Goal: Task Accomplishment & Management: Manage account settings

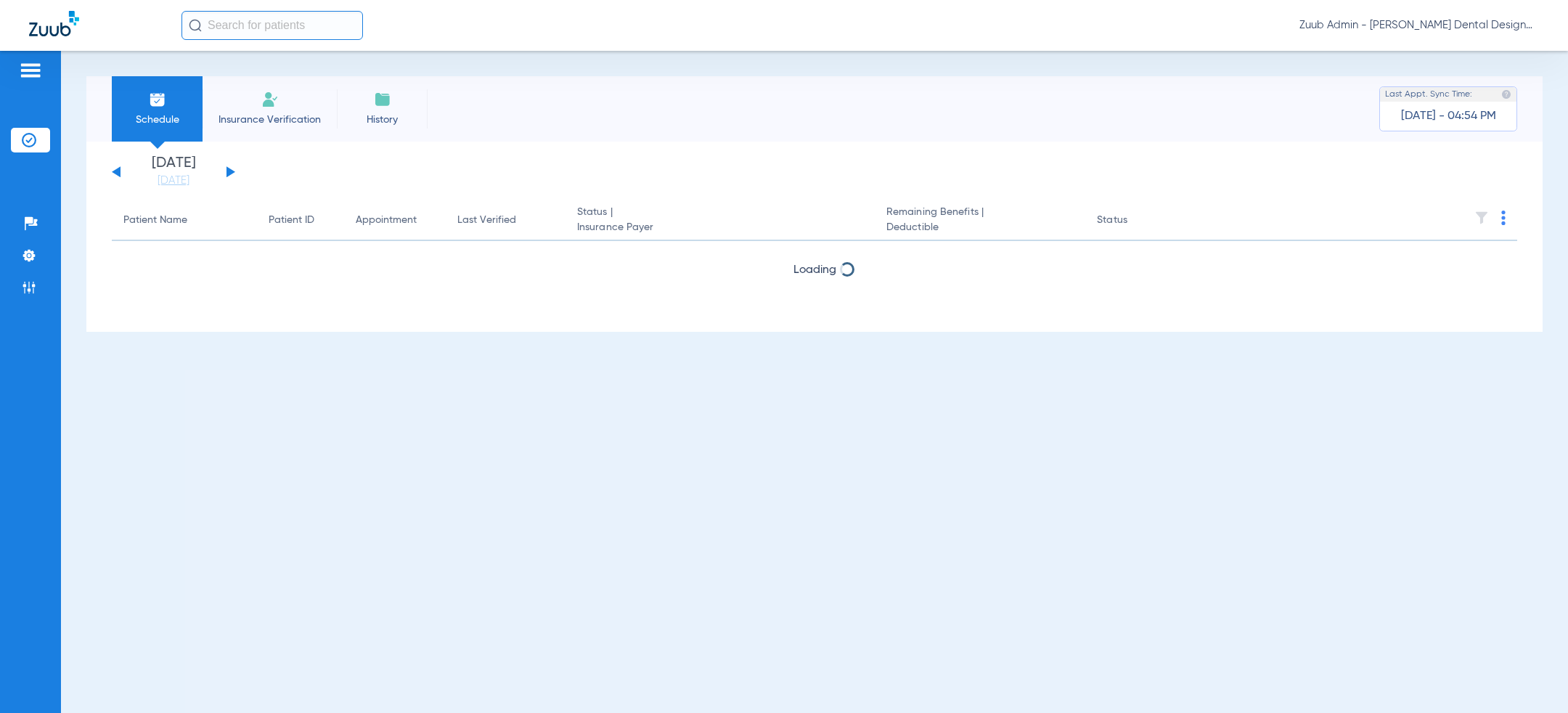
click at [1476, 14] on div "Zuub Admin - [PERSON_NAME] Dental Design" at bounding box center [860, 25] width 1357 height 29
click at [1476, 34] on div "Zuub Admin - [PERSON_NAME] Dental Design" at bounding box center [860, 25] width 1357 height 29
click at [1476, 28] on span "Zuub Admin - [PERSON_NAME] Dental Design" at bounding box center [1419, 25] width 240 height 14
click at [1479, 53] on span "Log out" at bounding box center [1497, 51] width 57 height 11
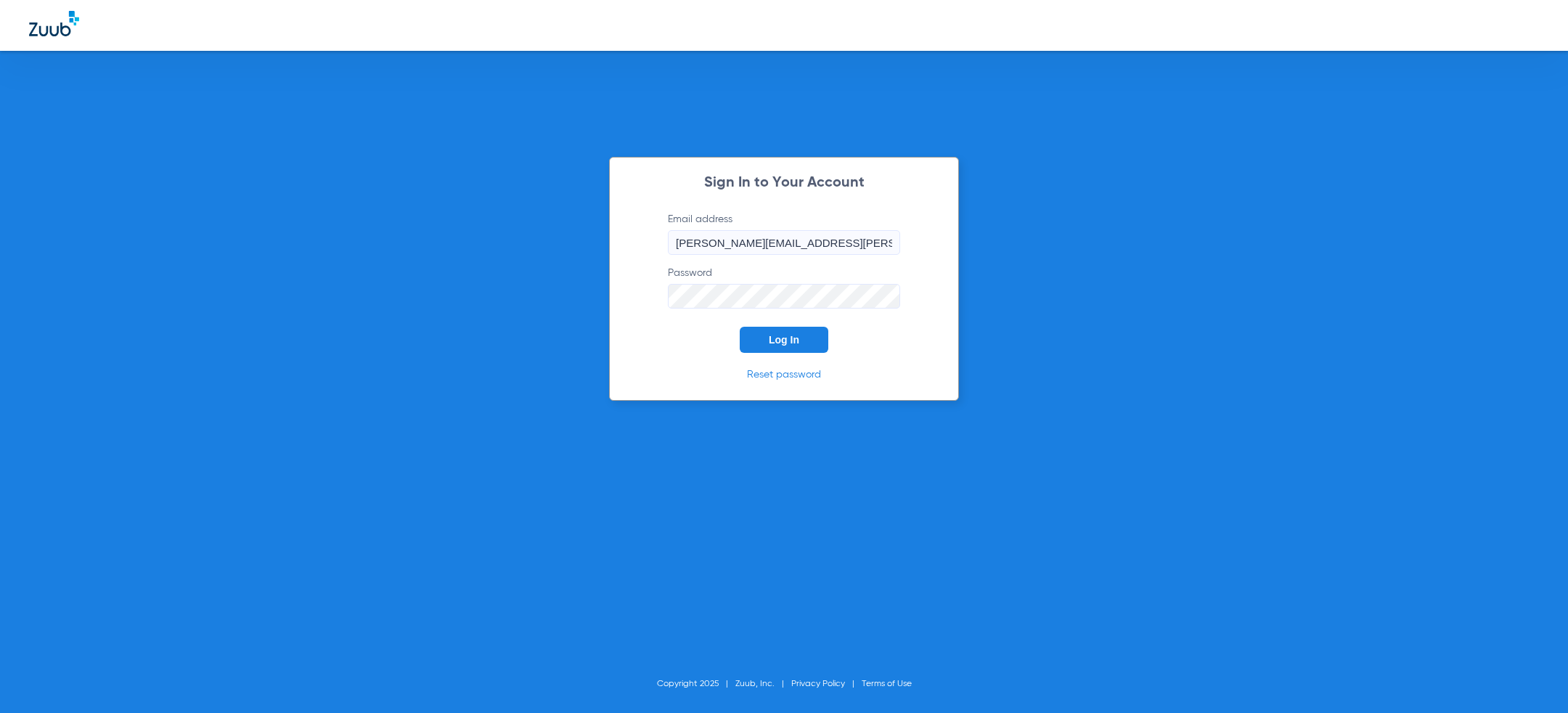
click at [762, 340] on button "Log In" at bounding box center [784, 340] width 89 height 26
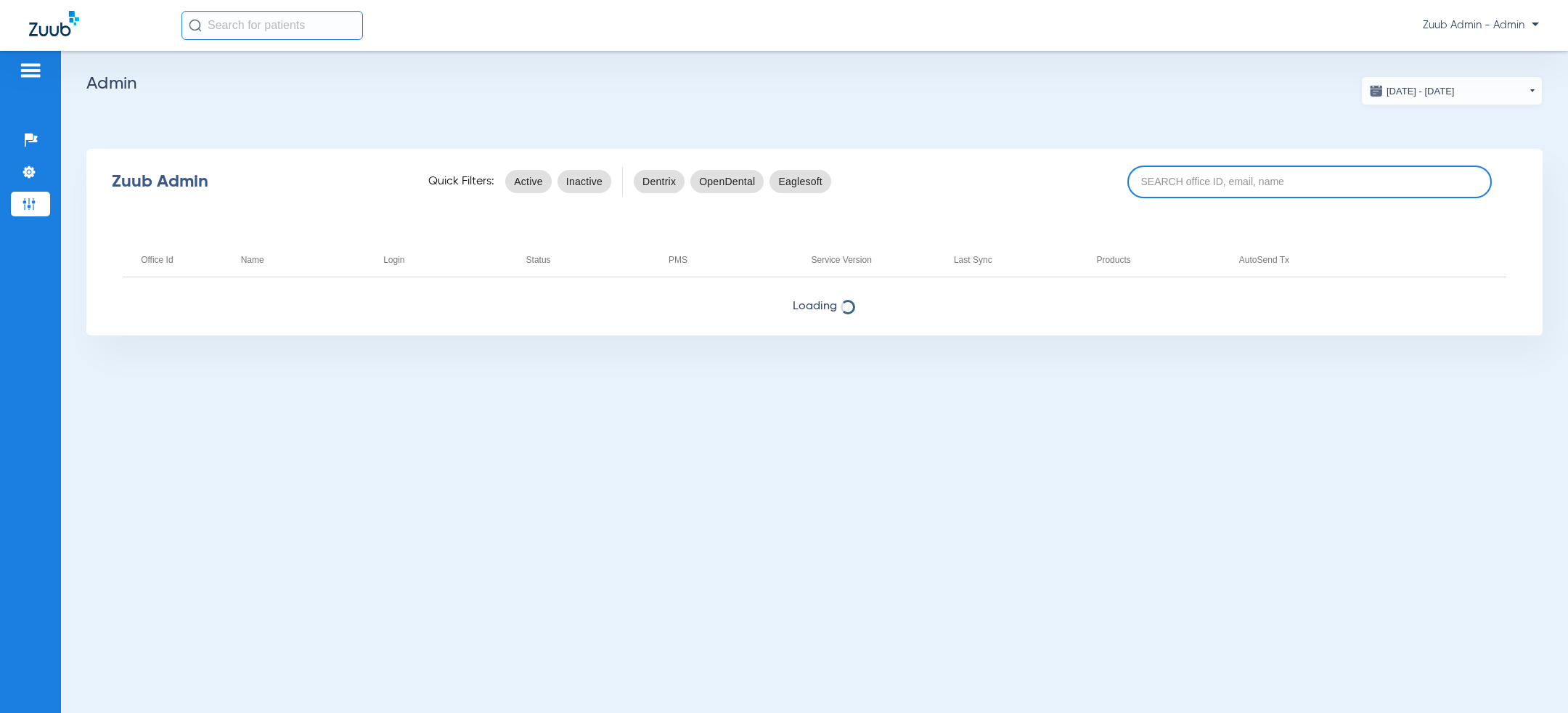
click at [1336, 196] on input at bounding box center [1309, 182] width 365 height 33
type input "anacapa"
click at [1184, 124] on app-admin-dashboard "[DATE] - [DATE] [DATE] Su Mo Tu We Th Fr Sa 27 28 29 30 31 1 2 3 4 5 6 7 8 9 10…" at bounding box center [815, 205] width 1456 height 259
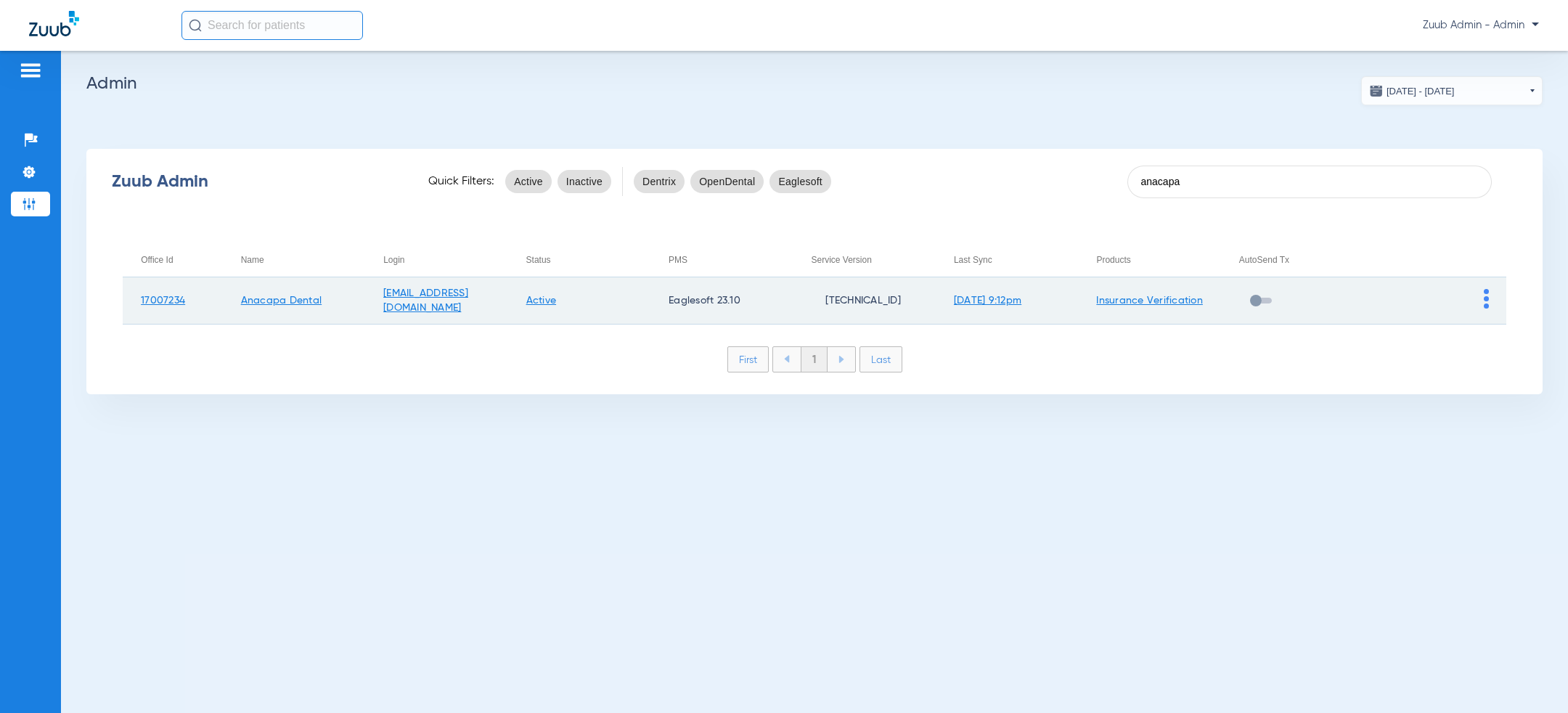
click at [1485, 296] on img at bounding box center [1485, 298] width 5 height 19
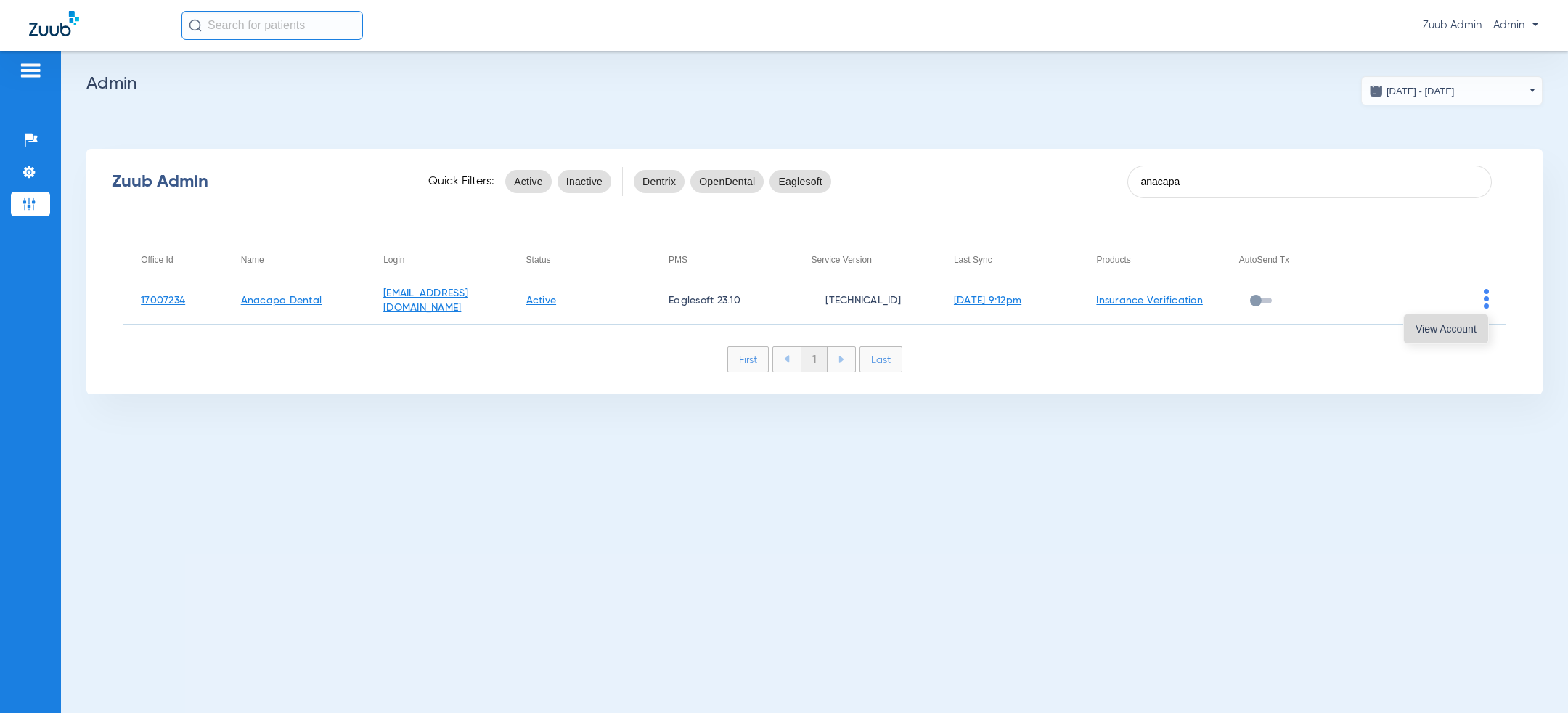
click at [1484, 327] on button "View Account" at bounding box center [1446, 329] width 85 height 29
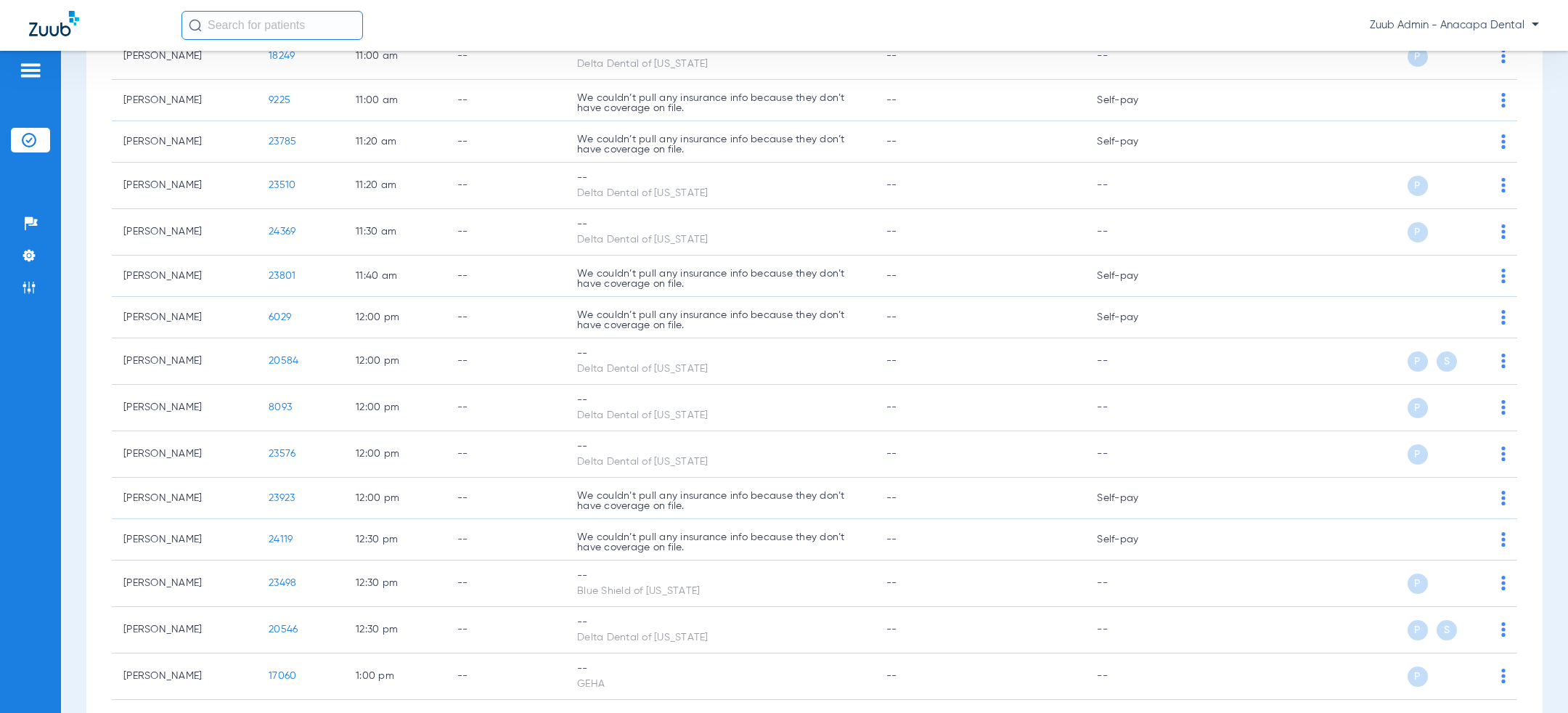
scroll to position [1392, 0]
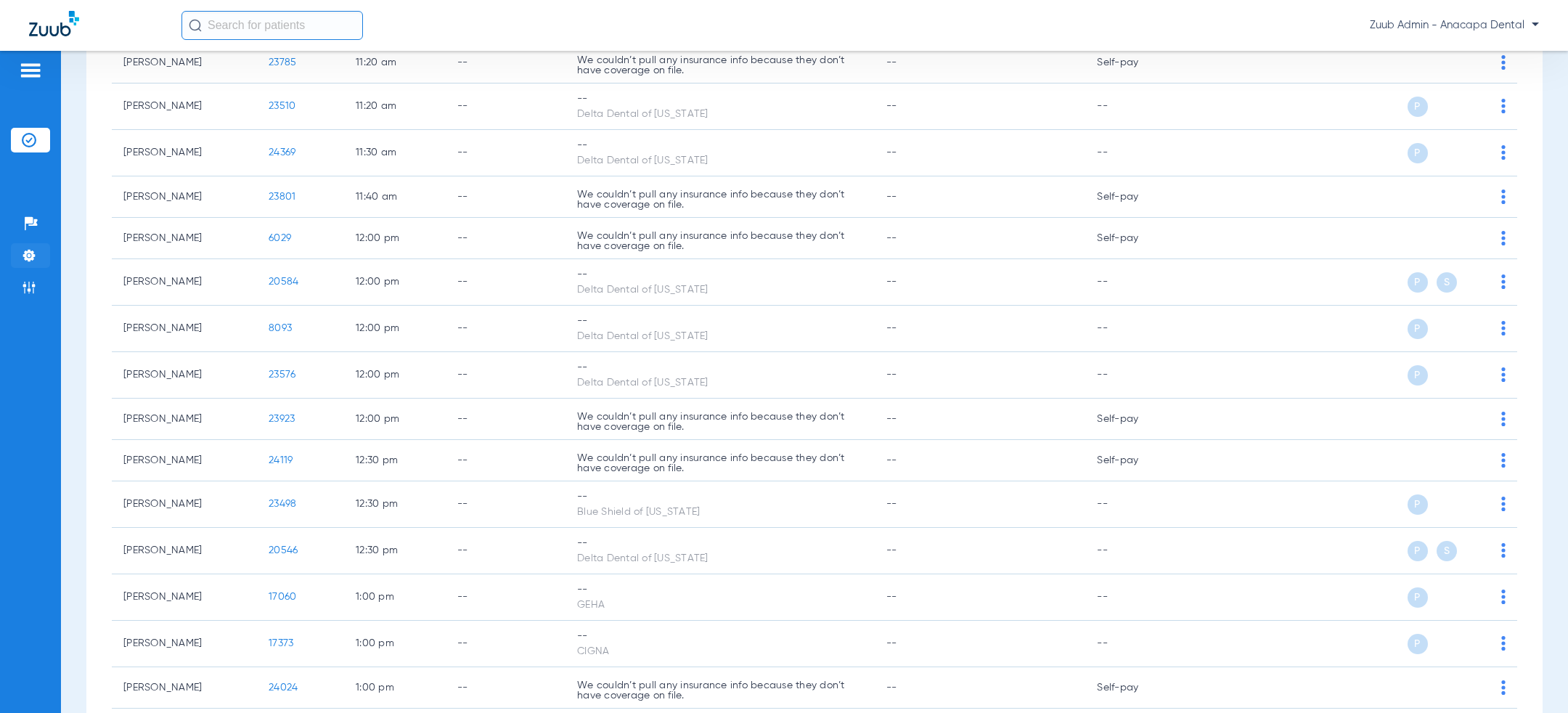
click at [33, 260] on img at bounding box center [29, 255] width 14 height 14
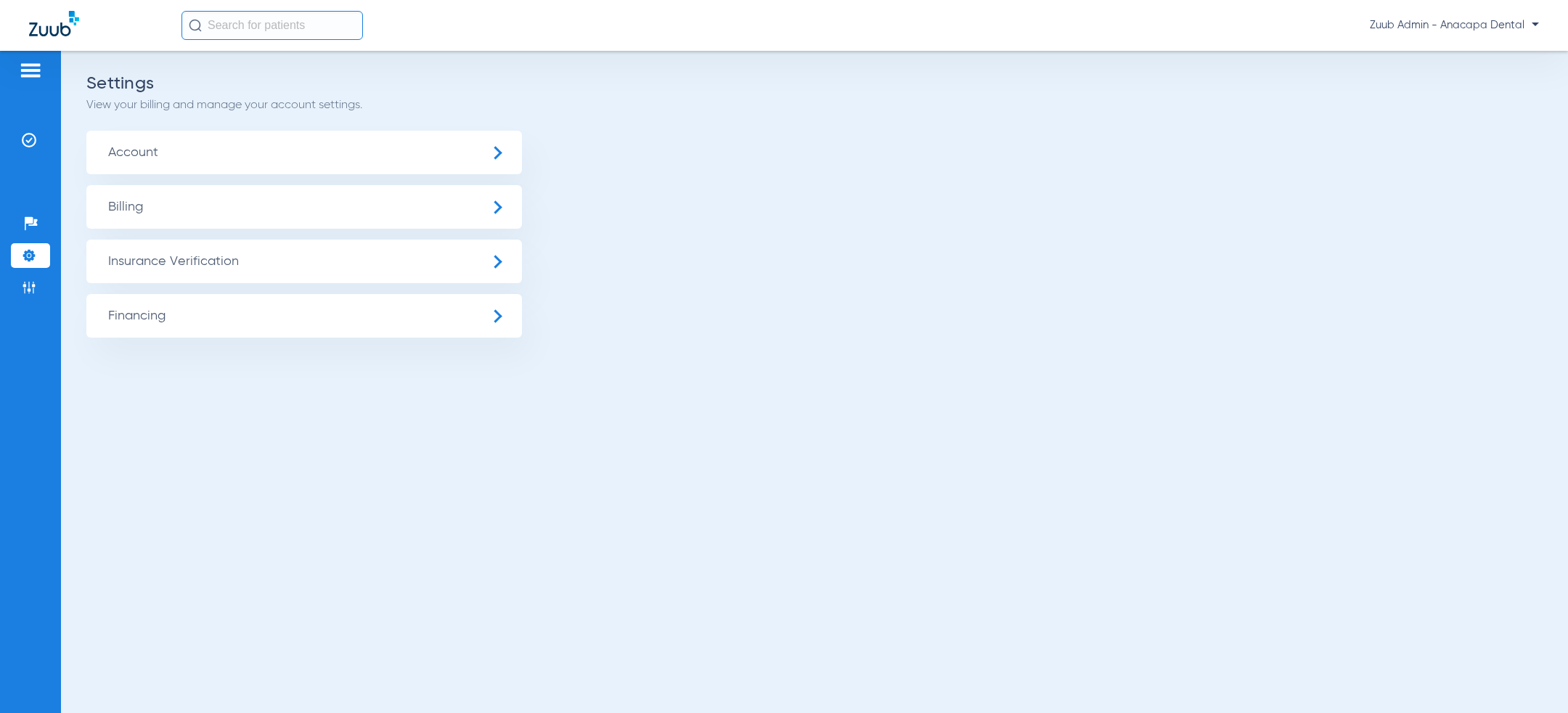
click at [201, 267] on span "Insurance Verification" at bounding box center [304, 261] width 436 height 43
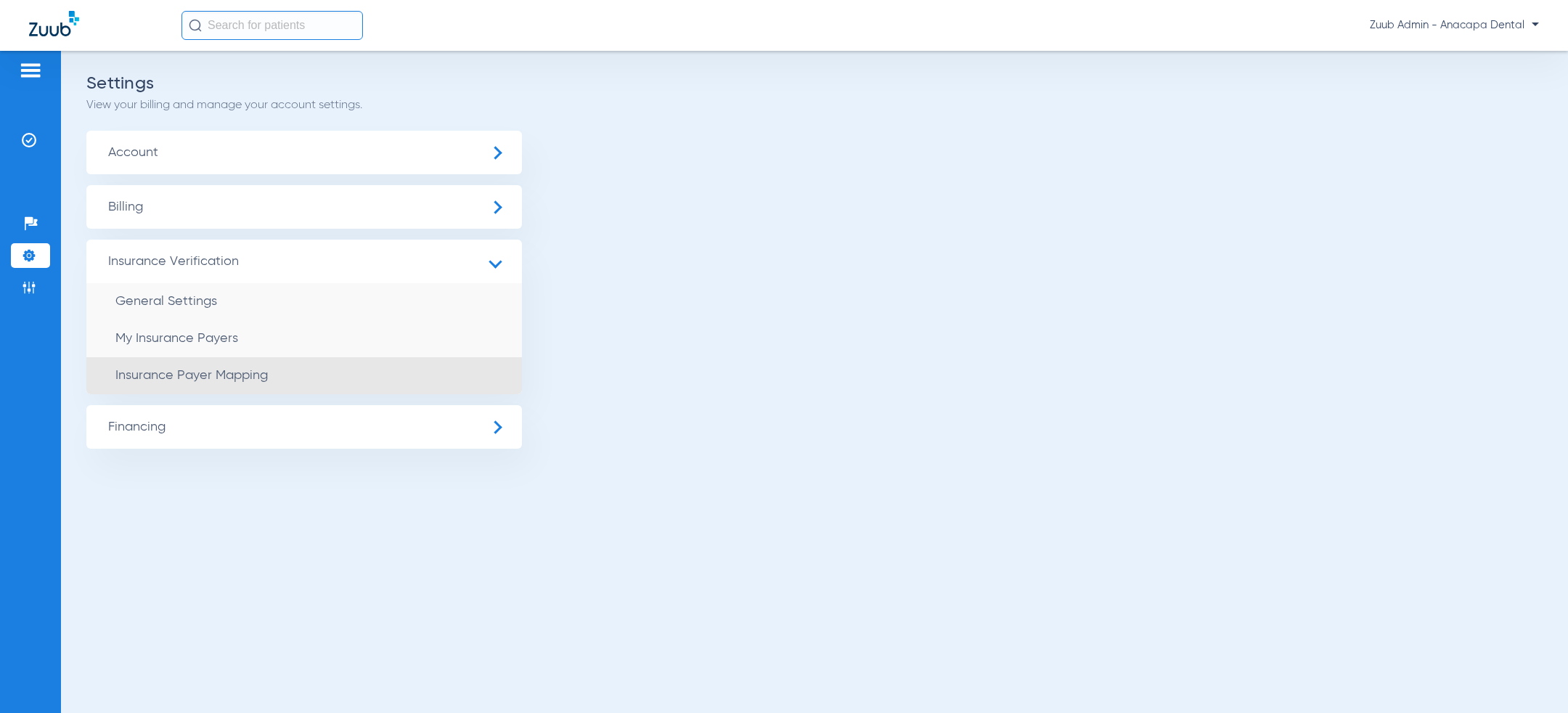
click at [212, 389] on li "Insurance Payer Mapping" at bounding box center [304, 375] width 436 height 37
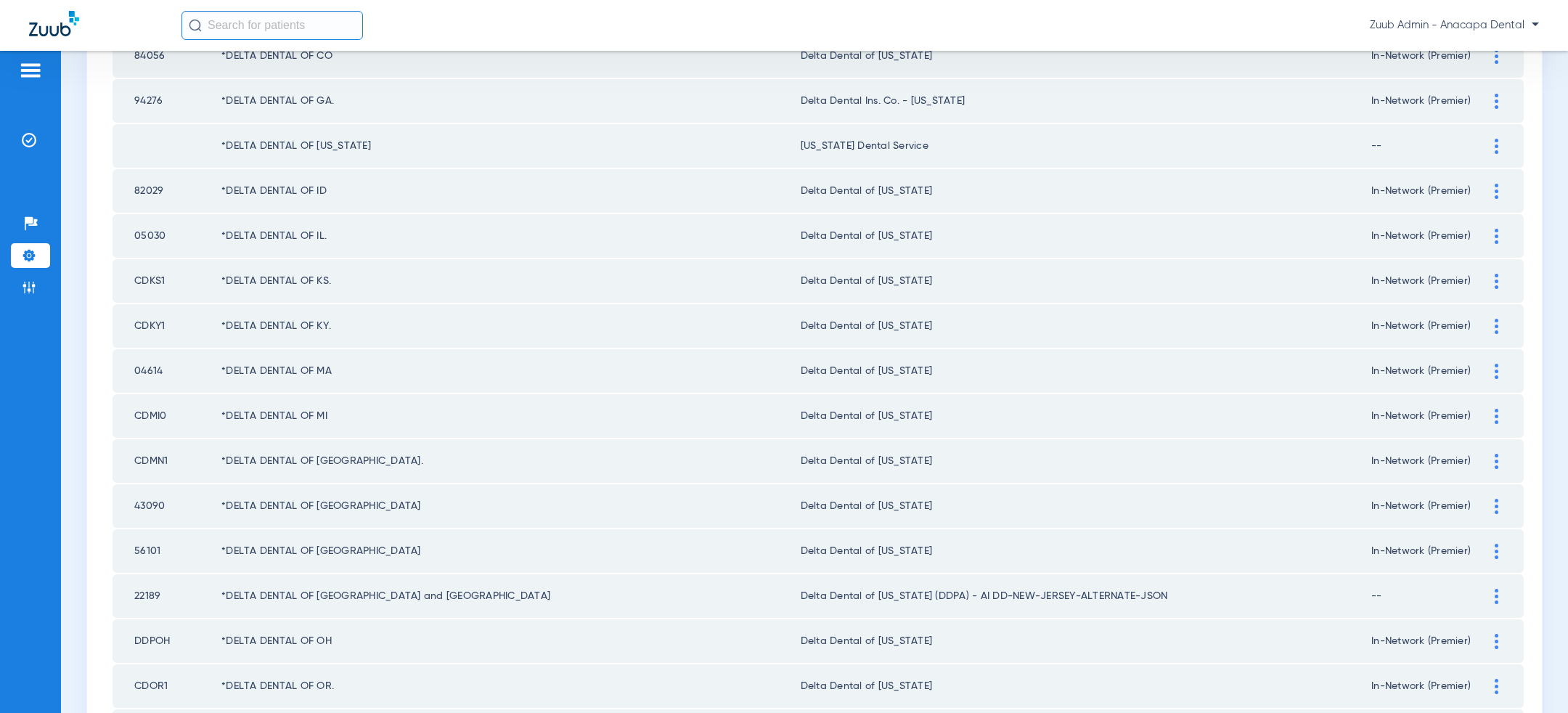
scroll to position [1892, 0]
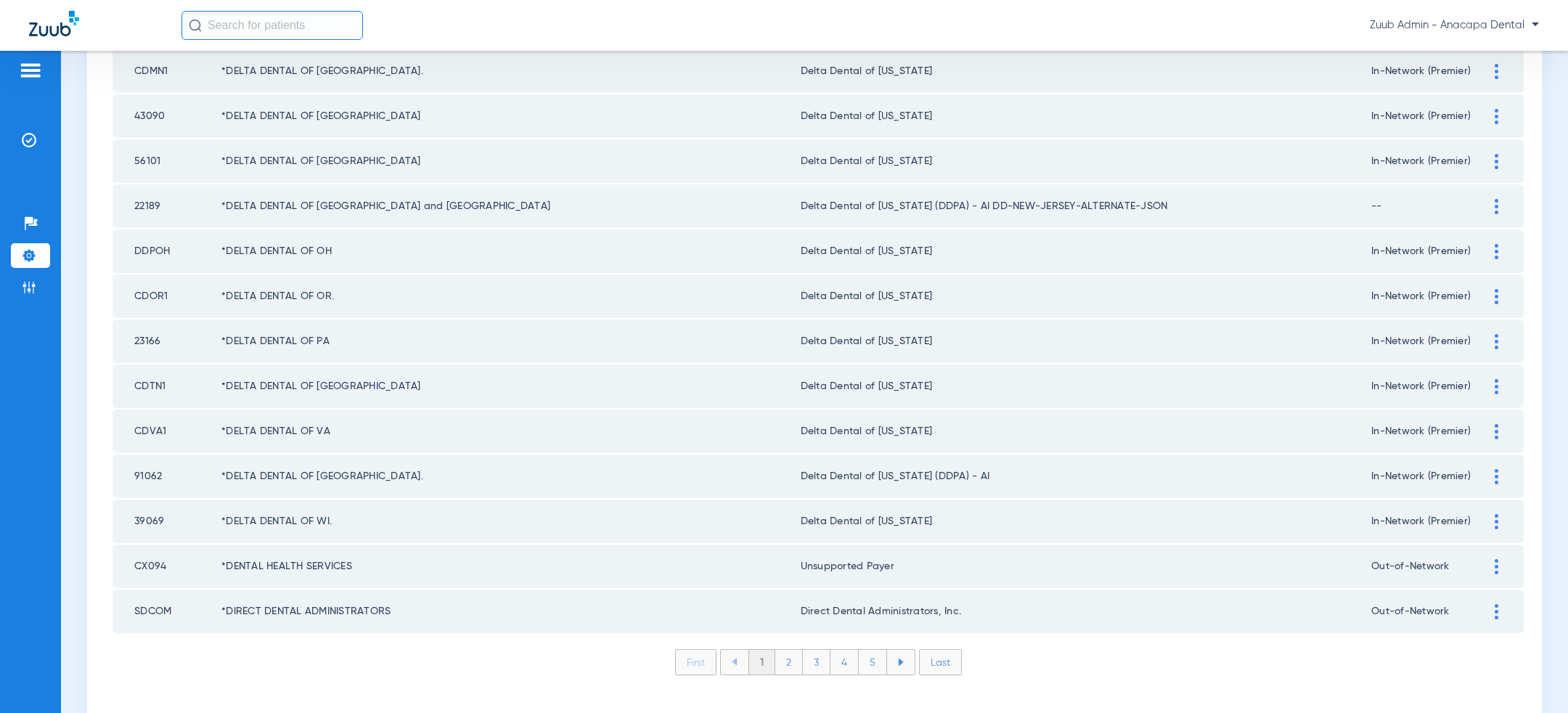
scroll to position [1880, 0]
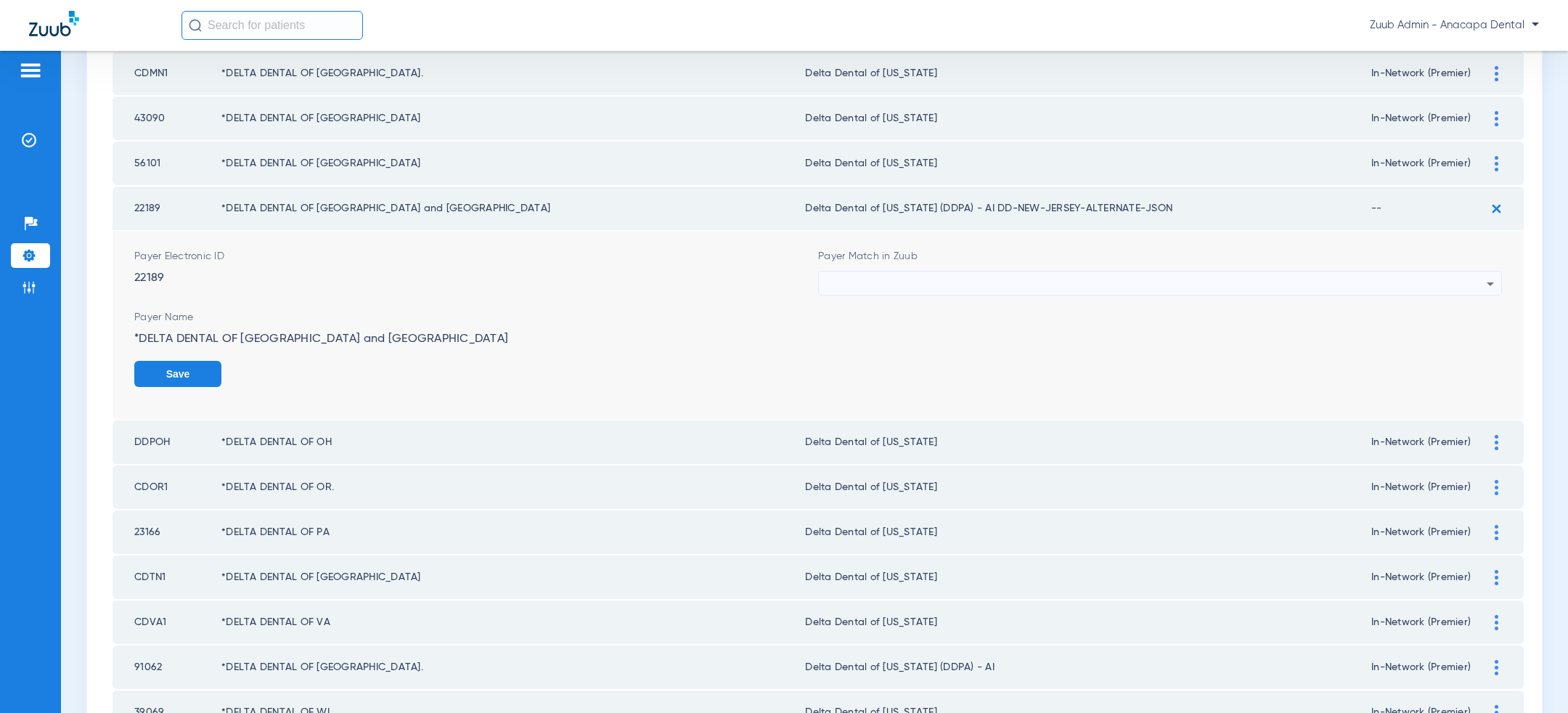
click at [1143, 240] on form "Payer Electronic ID 22189 Payer Match in Zuub Payer Name *DELTA DENTAL OF [GEOG…" at bounding box center [819, 325] width 1368 height 189
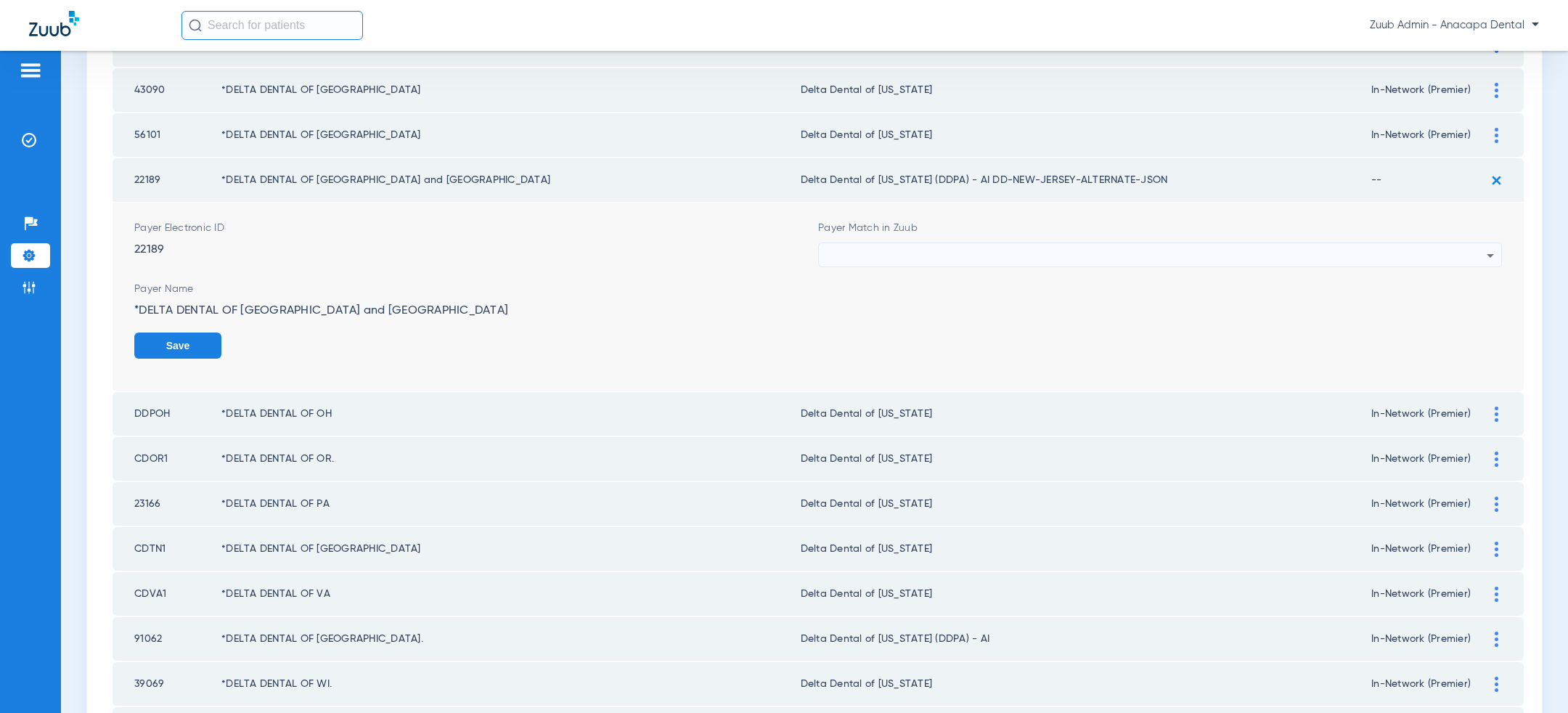
click at [1141, 247] on div at bounding box center [1156, 256] width 661 height 25
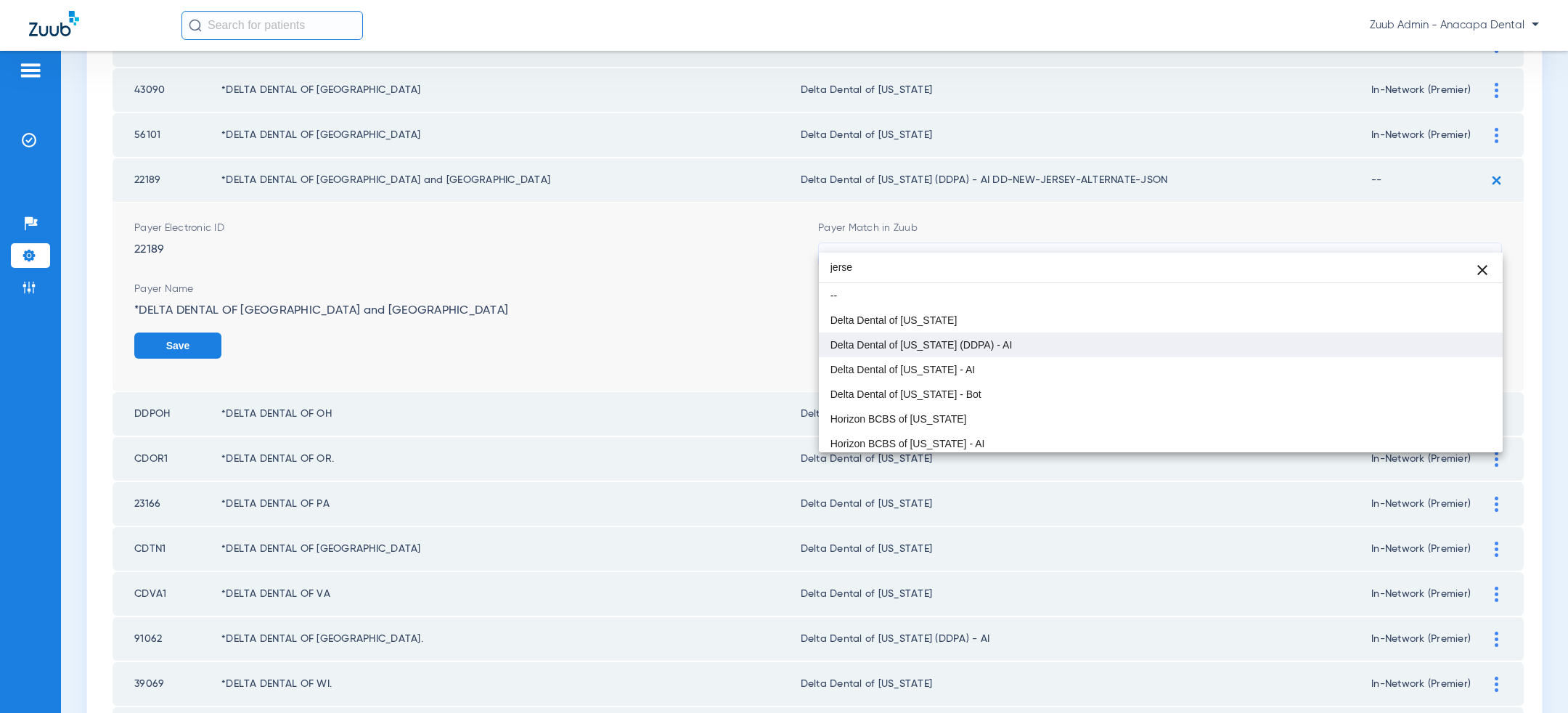
type input "jerse"
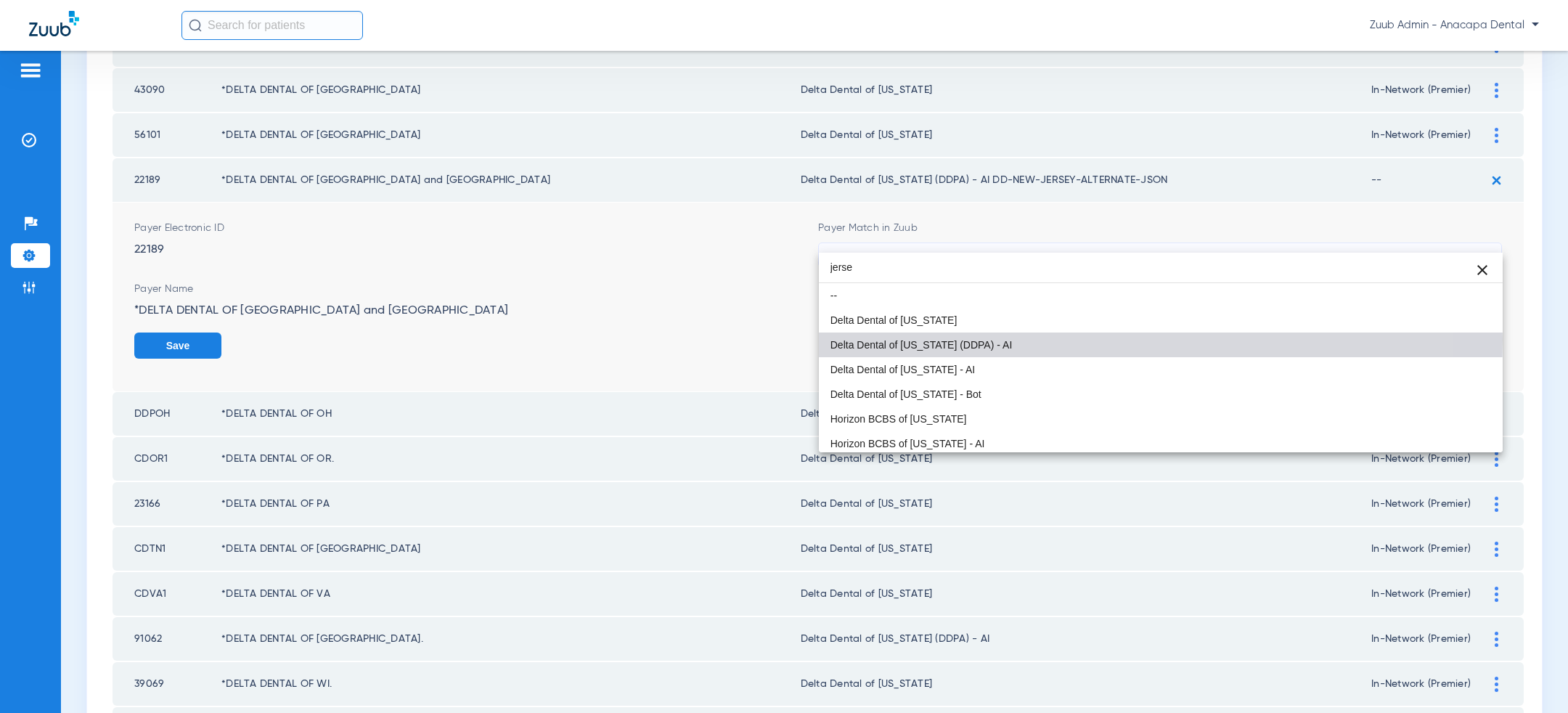
click at [1016, 339] on mat-option "Delta Dental of [US_STATE] (DDPA) - AI" at bounding box center [1160, 345] width 684 height 25
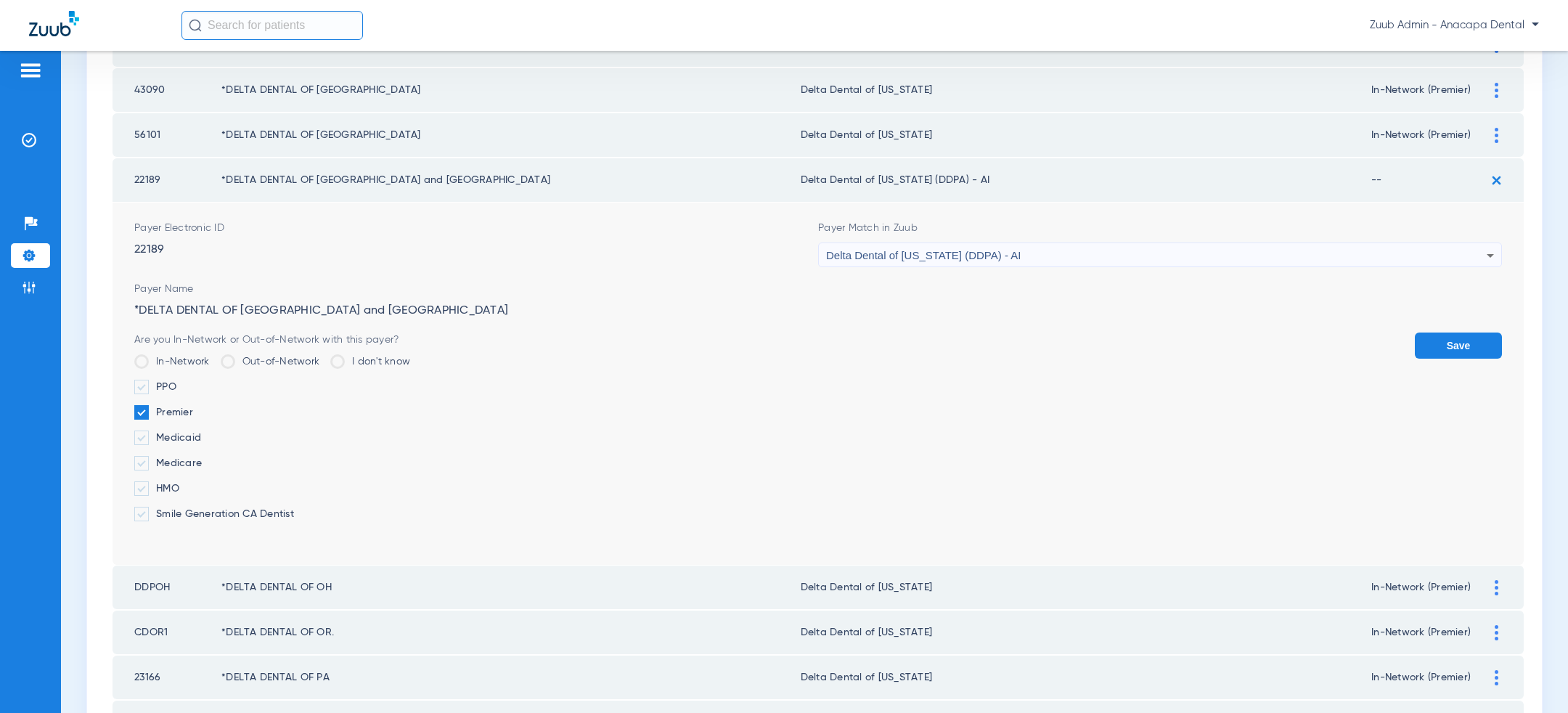
click at [1460, 340] on button "Save" at bounding box center [1458, 345] width 88 height 26
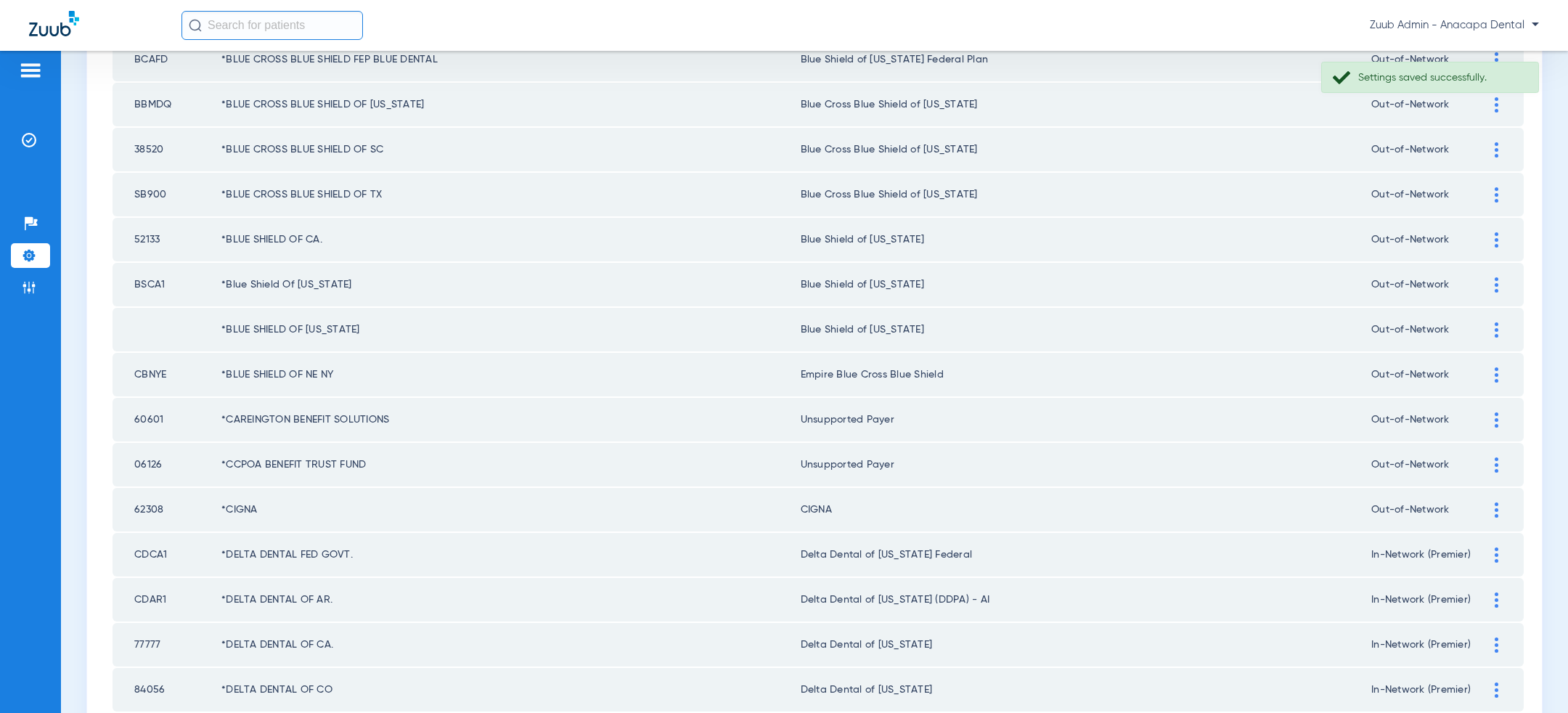
scroll to position [1892, 0]
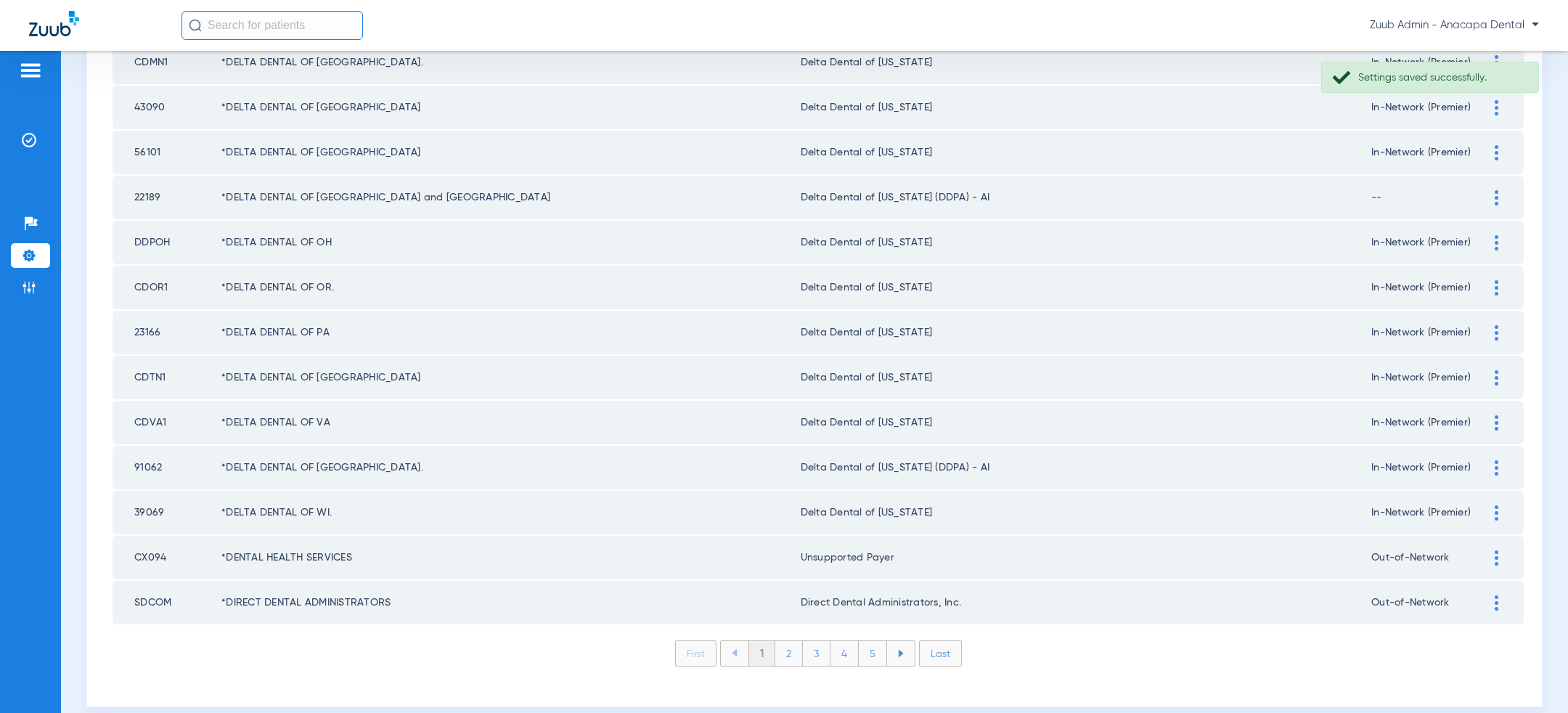
click at [802, 641] on li "2" at bounding box center [789, 653] width 28 height 25
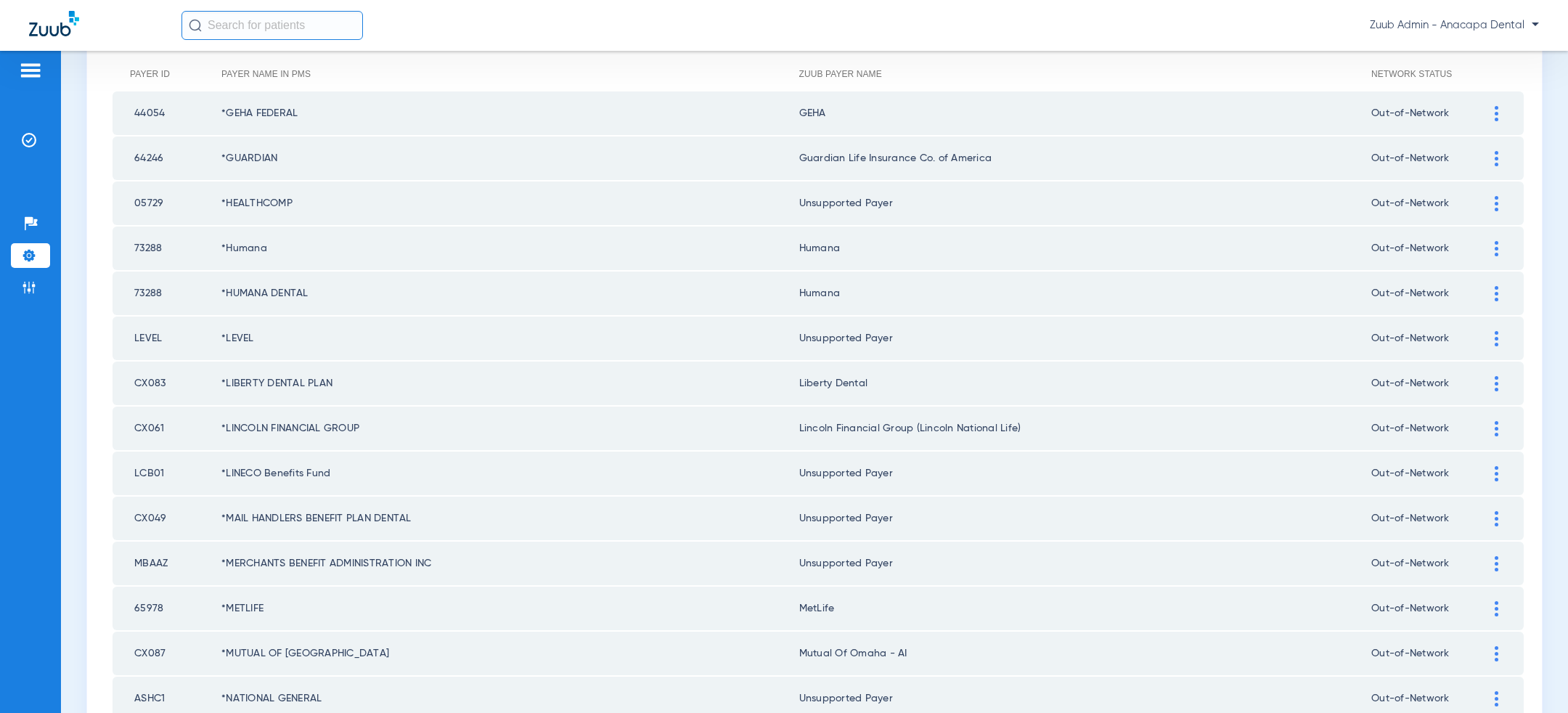
scroll to position [0, 0]
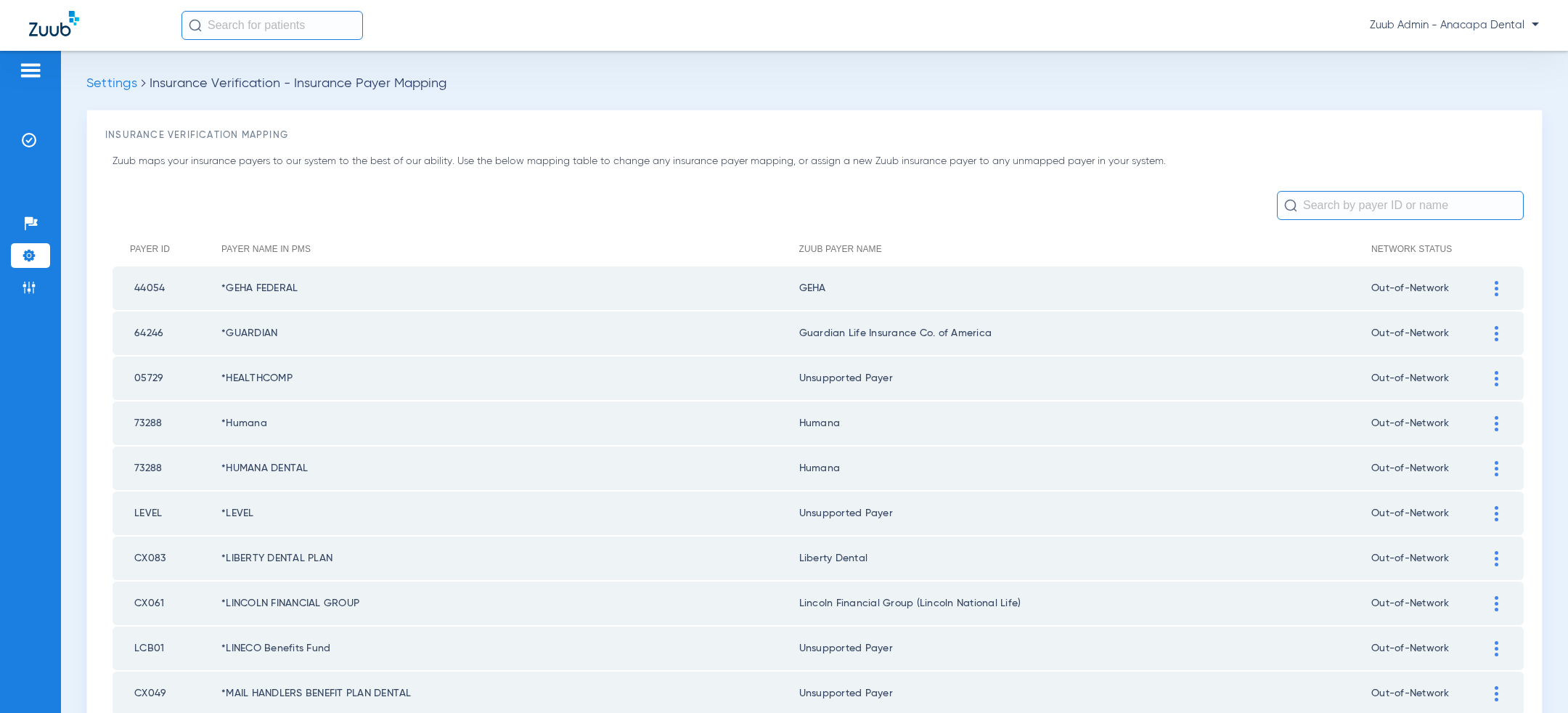
click at [1368, 206] on input "text" at bounding box center [1400, 205] width 247 height 29
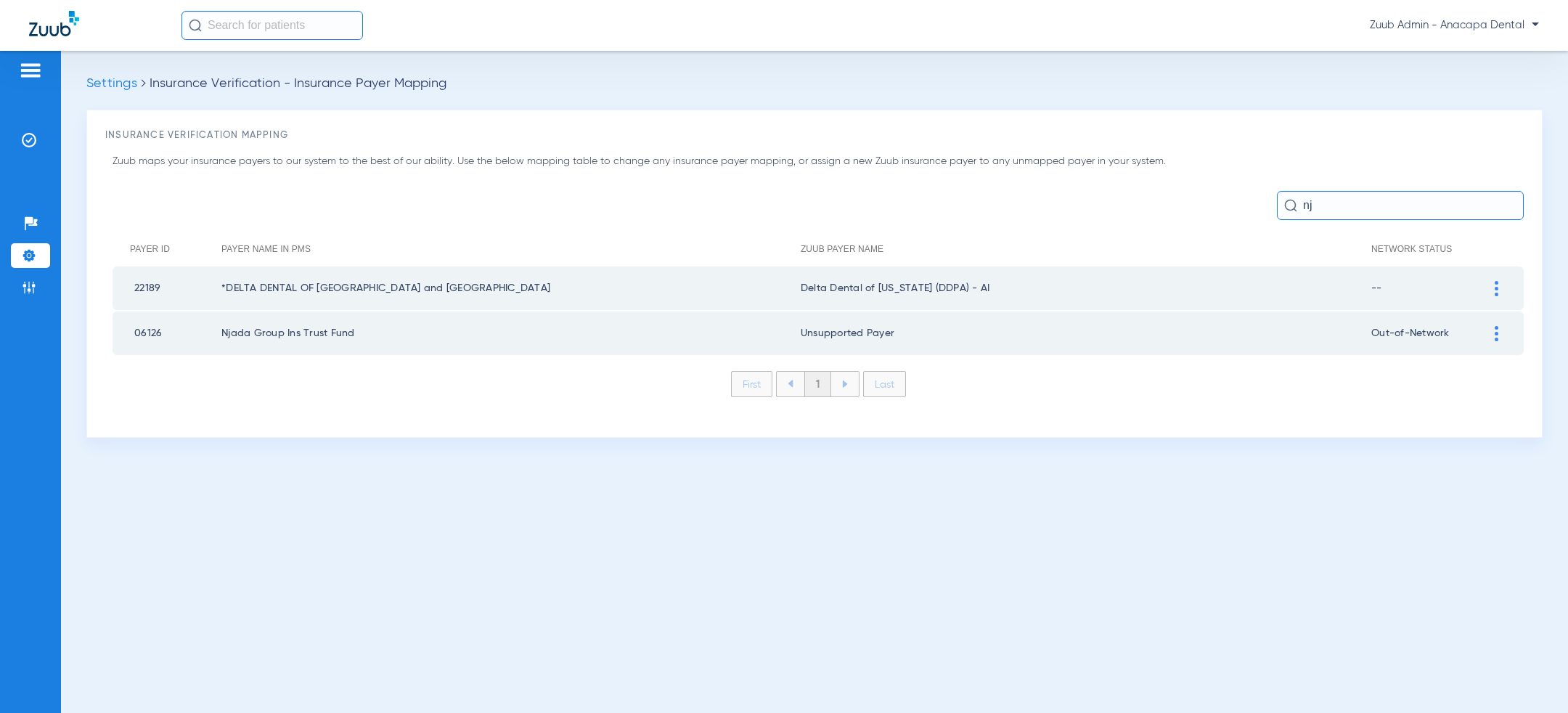
type input "nj"
click at [1493, 286] on div at bounding box center [1496, 289] width 25 height 15
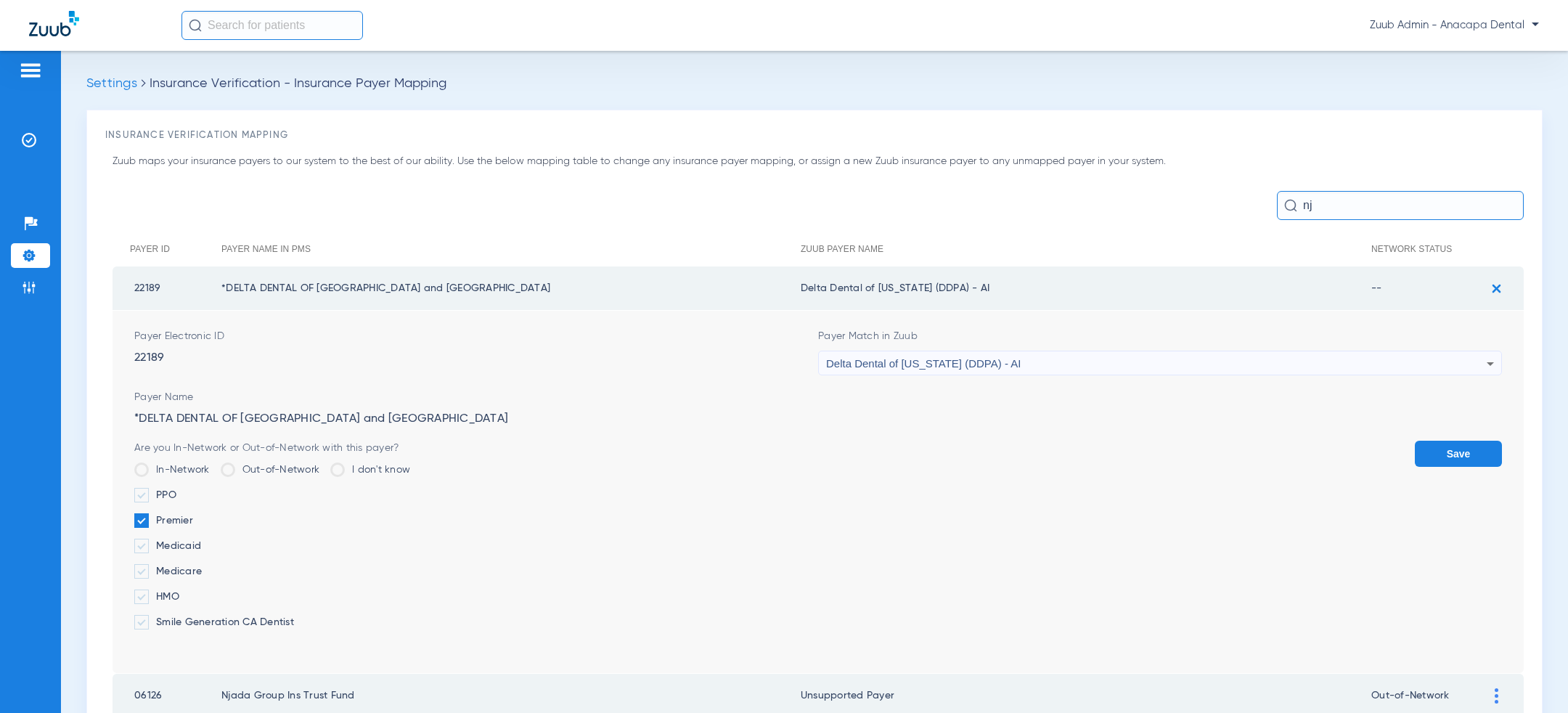
click at [247, 469] on label "Out-of-Network" at bounding box center [269, 470] width 99 height 14
click at [323, 465] on input "Out-of-Network" at bounding box center [323, 465] width 0 height 0
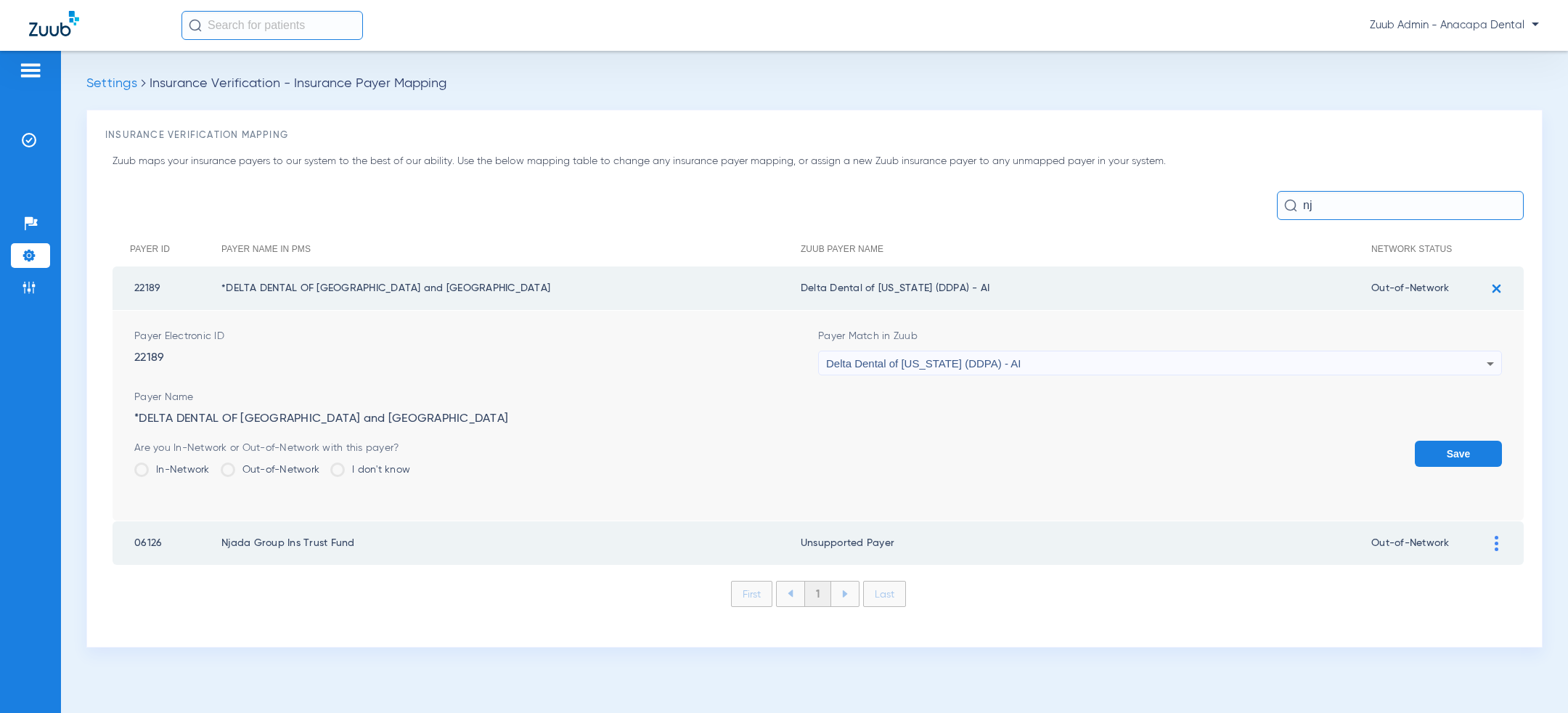
click at [1454, 451] on button "Save" at bounding box center [1458, 453] width 88 height 26
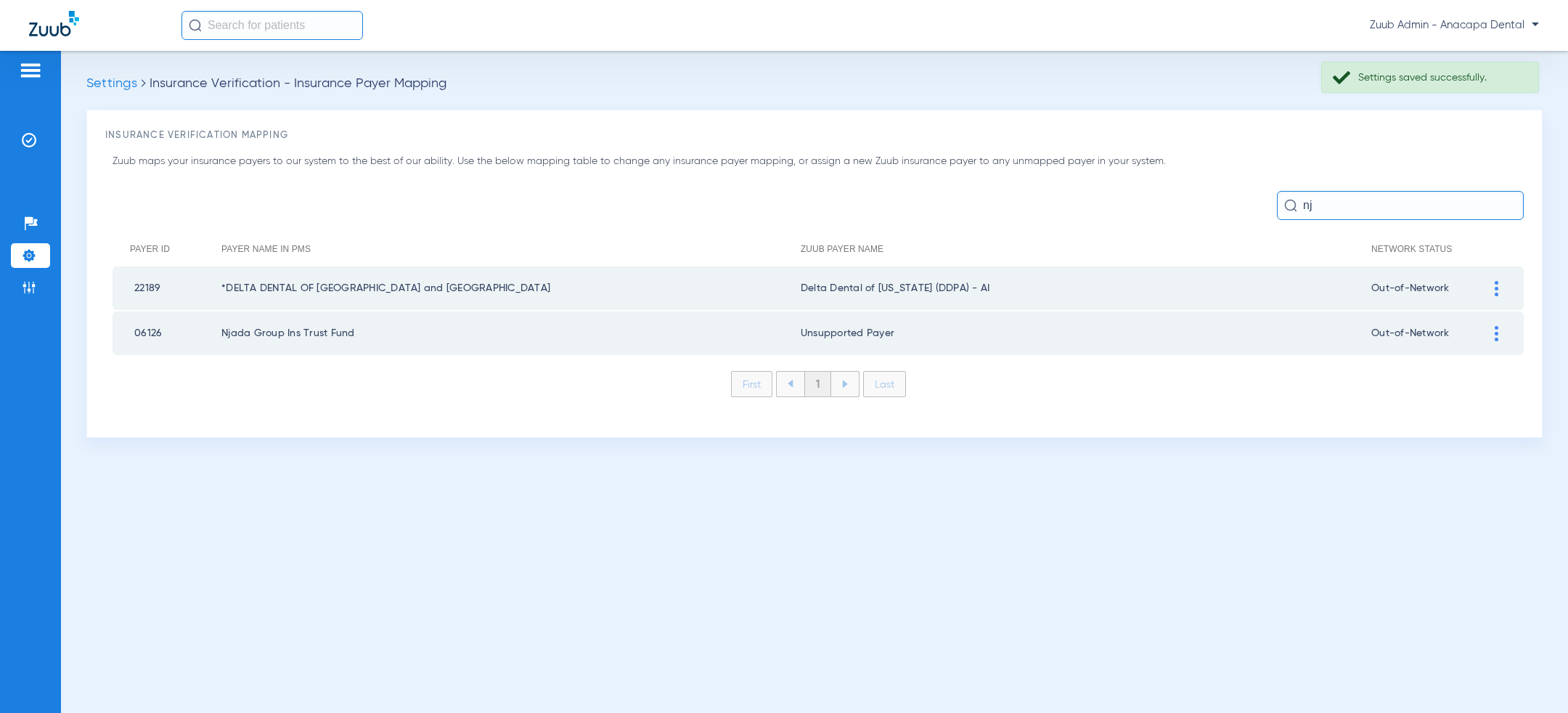
click at [1495, 283] on img at bounding box center [1497, 289] width 4 height 15
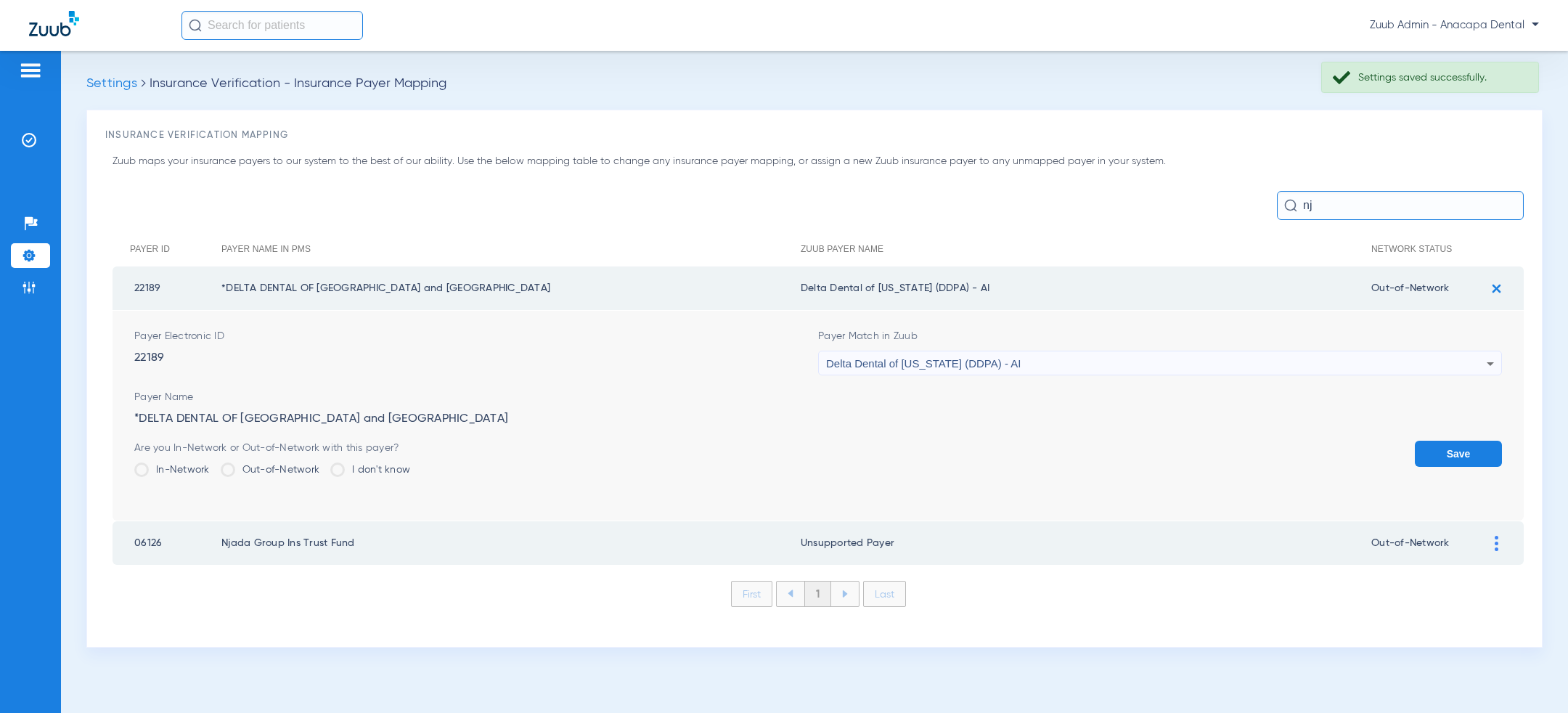
click at [178, 476] on label "In-Network" at bounding box center [172, 470] width 75 height 14
click at [214, 465] on input "In-Network" at bounding box center [214, 465] width 0 height 0
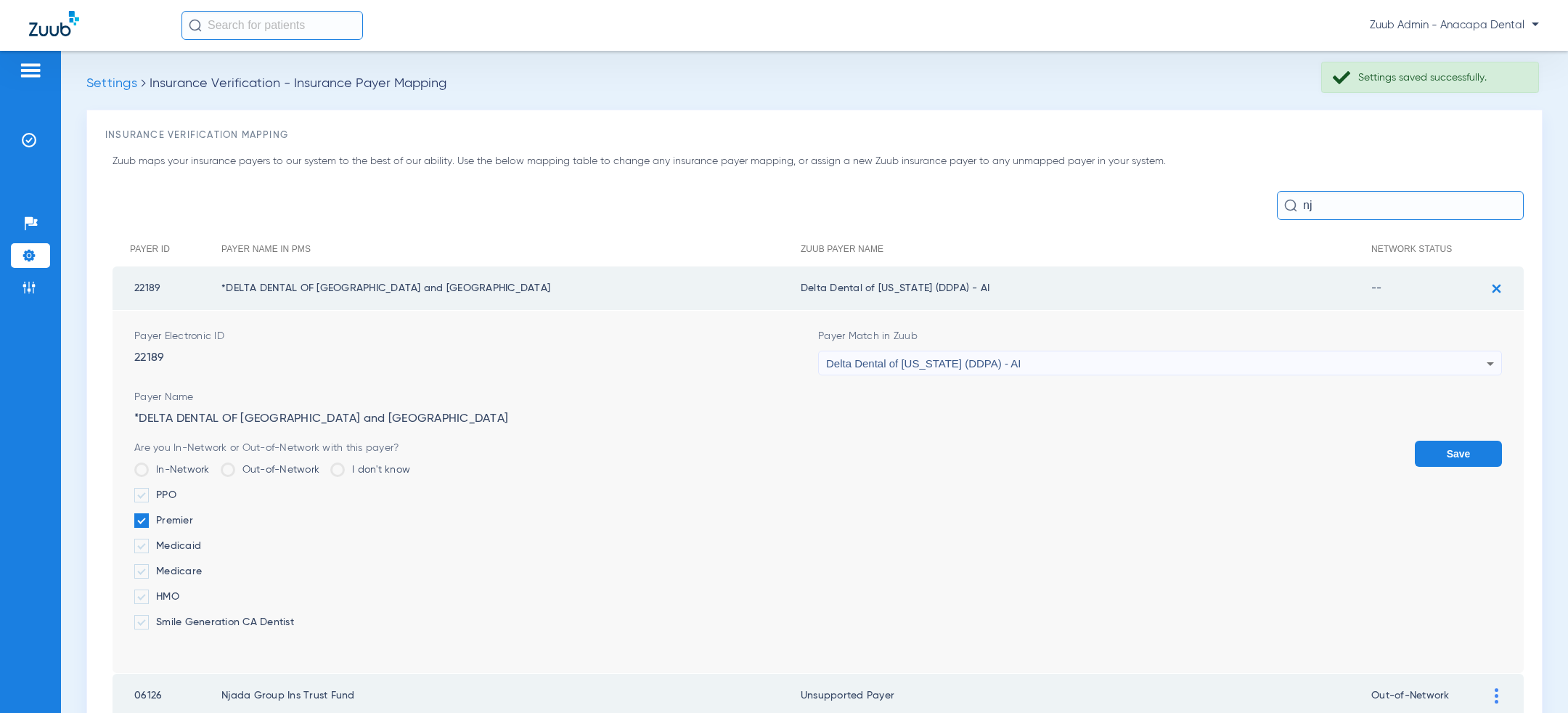
click at [180, 543] on label "Medicaid" at bounding box center [272, 546] width 276 height 14
click at [204, 541] on input "Medicaid" at bounding box center [204, 541] width 0 height 0
click at [180, 524] on label "Premier" at bounding box center [272, 521] width 276 height 14
click at [196, 516] on input "Premier" at bounding box center [196, 516] width 0 height 0
click at [180, 555] on ul "PPO Premier Medicaid Medicare HMO Smile Generation CA Dentist" at bounding box center [272, 558] width 276 height 141
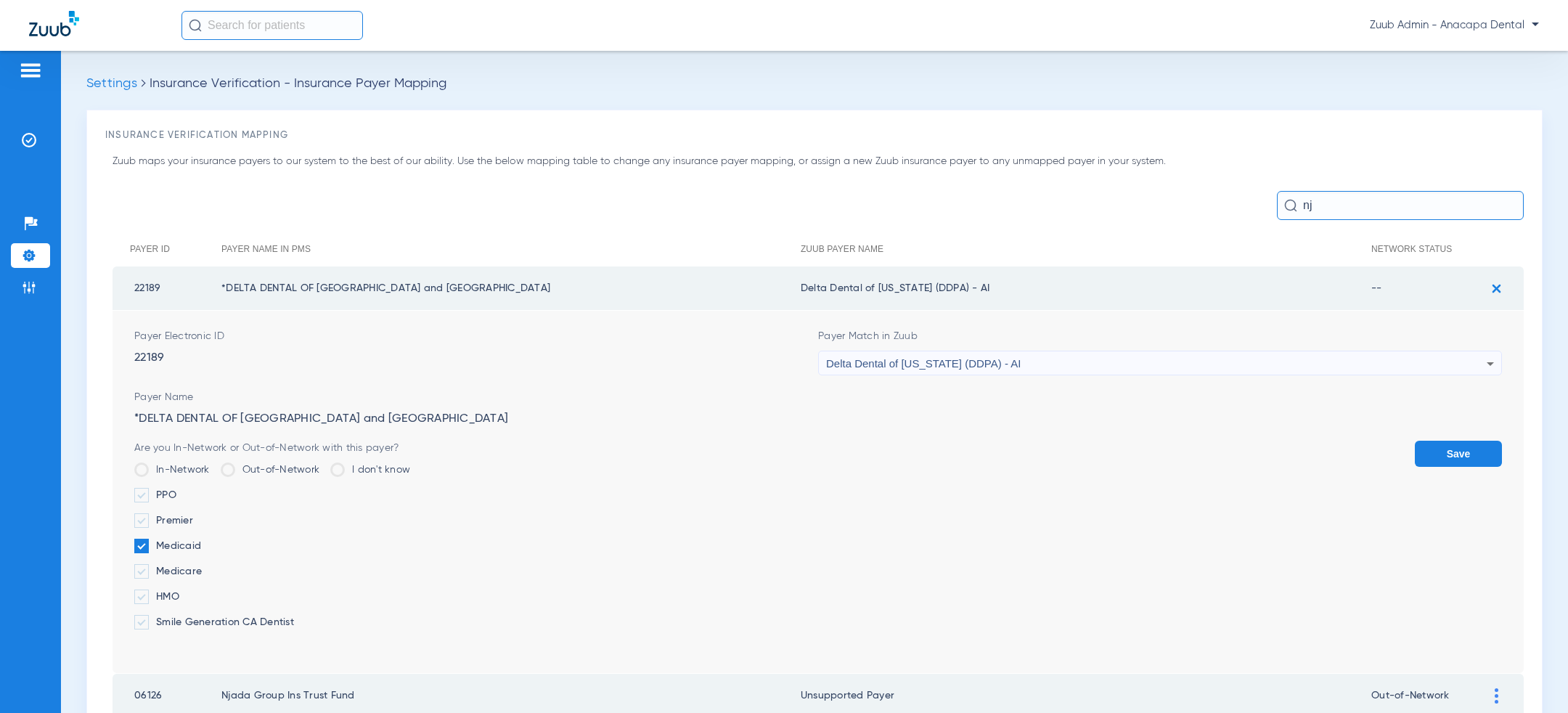
click at [180, 522] on label "Premier" at bounding box center [272, 521] width 276 height 14
click at [196, 516] on input "Premier" at bounding box center [196, 516] width 0 height 0
click at [182, 545] on label "Medicaid" at bounding box center [272, 546] width 276 height 14
click at [204, 541] on input "Medicaid" at bounding box center [204, 541] width 0 height 0
click at [1424, 448] on button "Save" at bounding box center [1458, 453] width 88 height 26
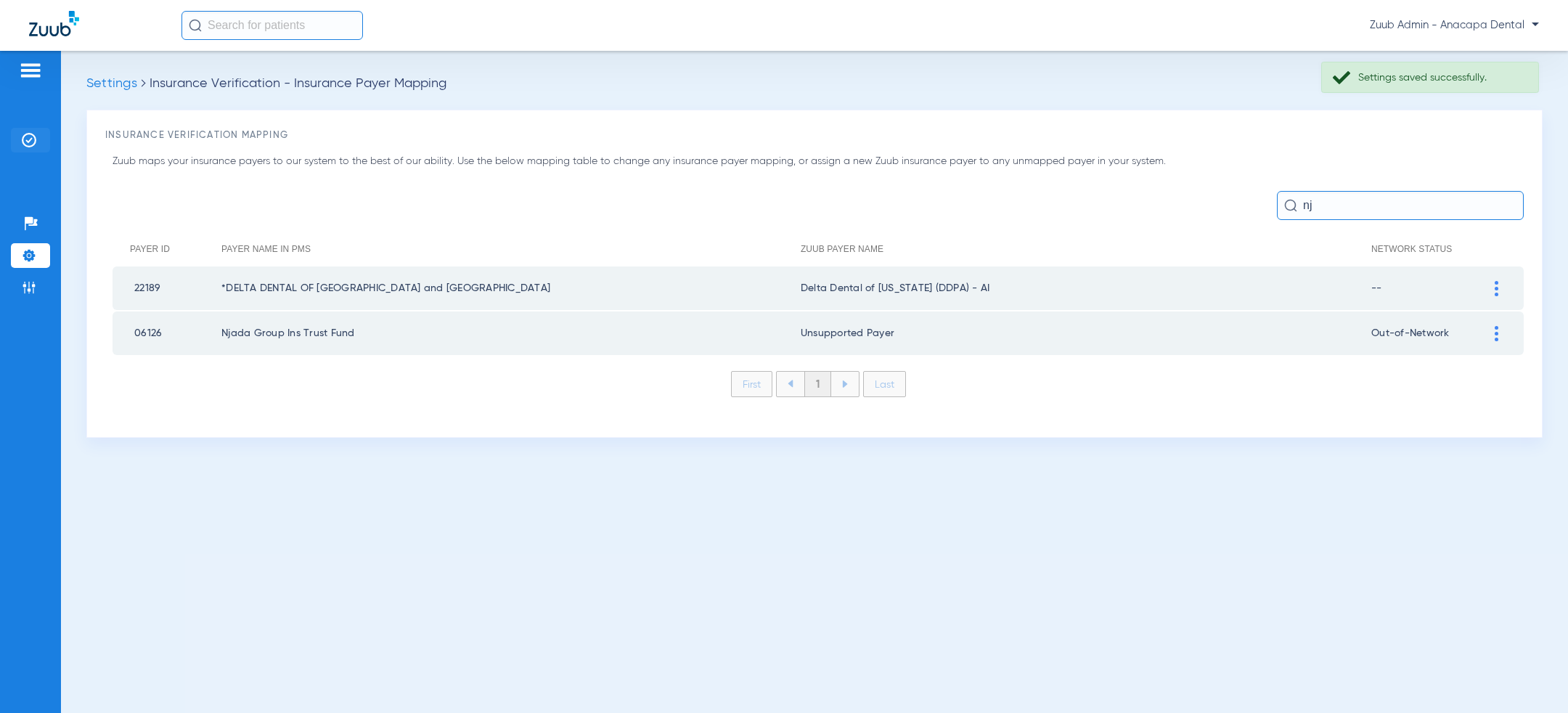
click at [30, 146] on img at bounding box center [29, 140] width 14 height 14
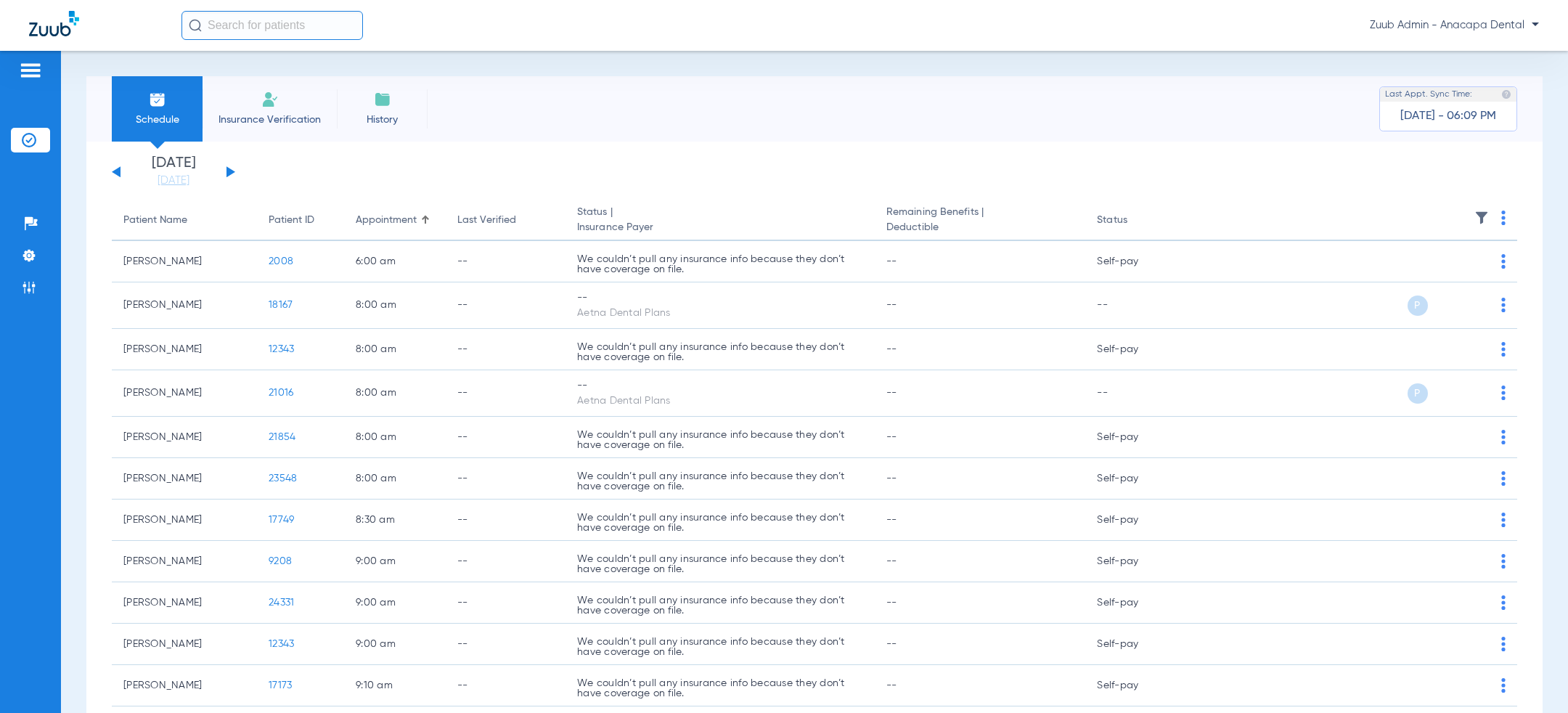
click at [1439, 37] on div "Zuub Admin - Anacapa Dental" at bounding box center [860, 25] width 1357 height 29
click at [1460, 29] on span "Zuub Admin - Anacapa Dental" at bounding box center [1454, 25] width 169 height 14
click at [1479, 51] on span "Log out" at bounding box center [1497, 51] width 57 height 11
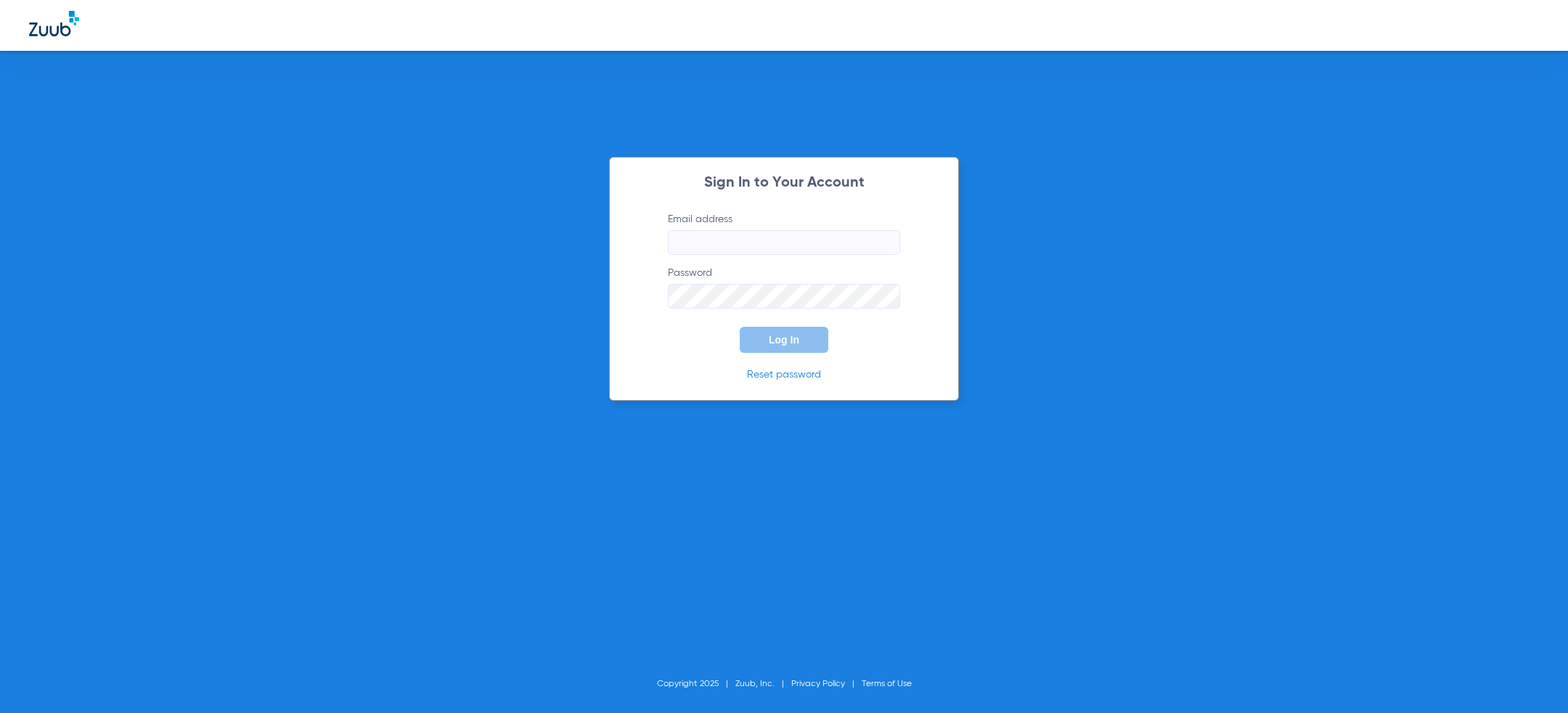
type input "[PERSON_NAME][EMAIL_ADDRESS][PERSON_NAME][DOMAIN_NAME]"
click at [754, 346] on button "Log In" at bounding box center [784, 340] width 89 height 26
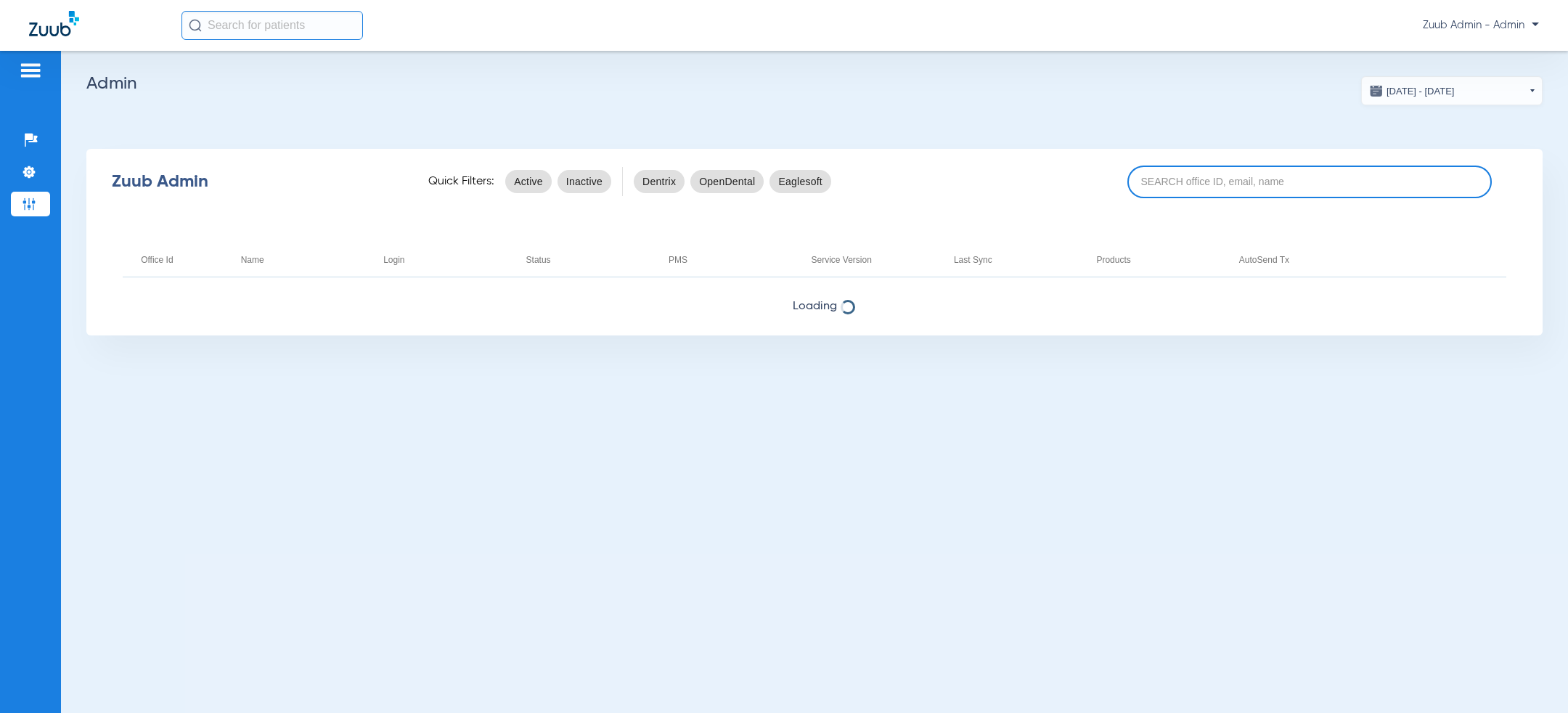
click at [1176, 191] on input at bounding box center [1309, 182] width 365 height 33
paste input "17007243"
type input "17007243"
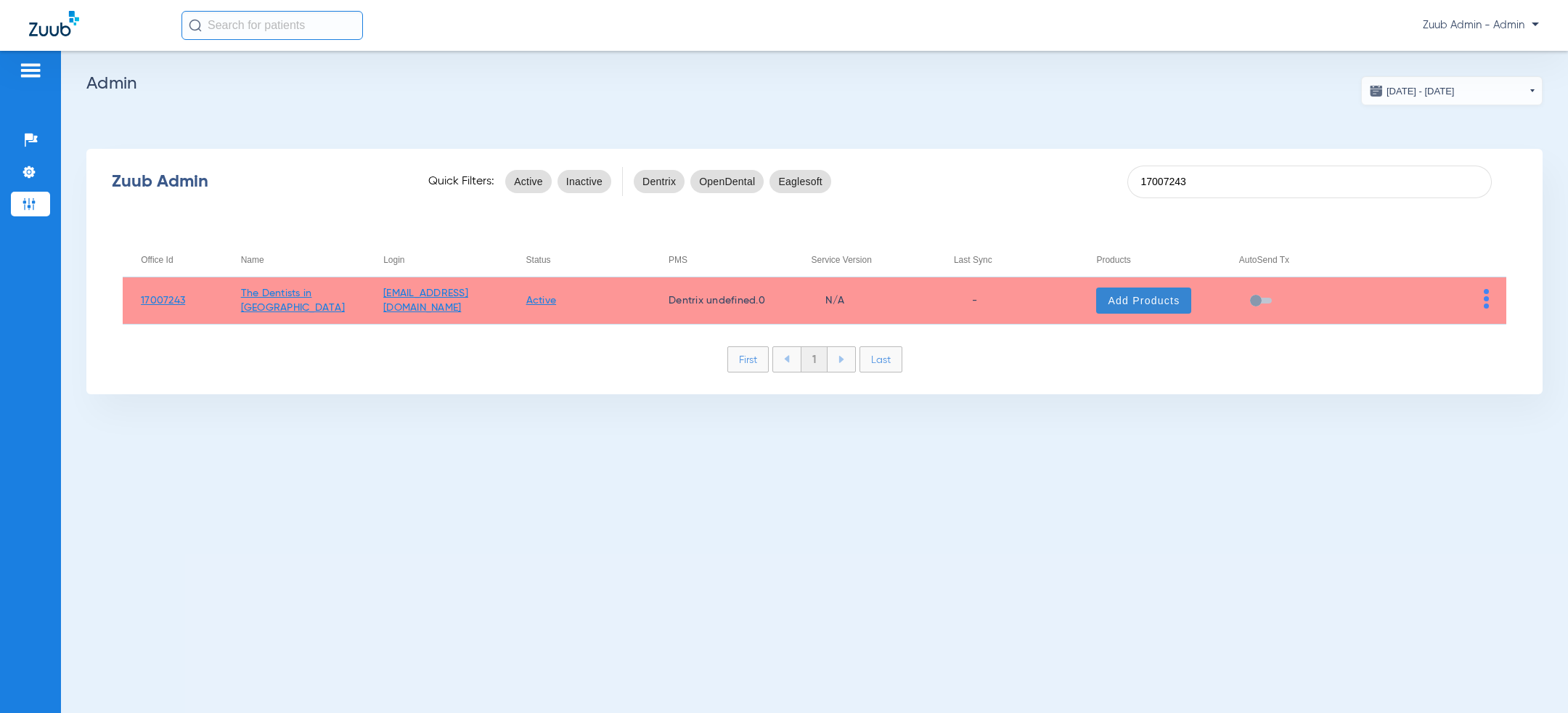
click at [1137, 301] on span "Add Products" at bounding box center [1144, 300] width 72 height 14
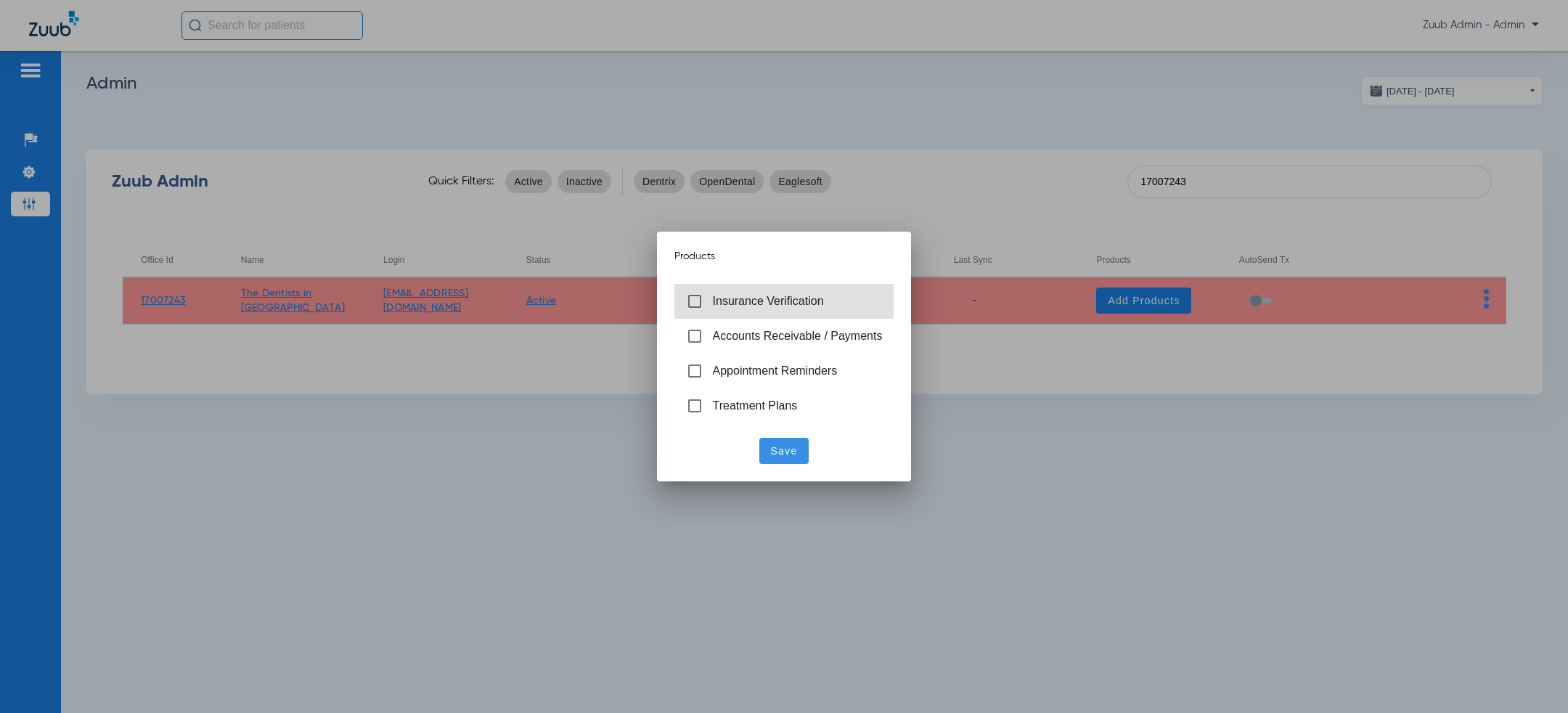
click at [767, 307] on span "Insurance Verification" at bounding box center [797, 302] width 170 height 15
click at [771, 451] on span "Save" at bounding box center [784, 450] width 27 height 14
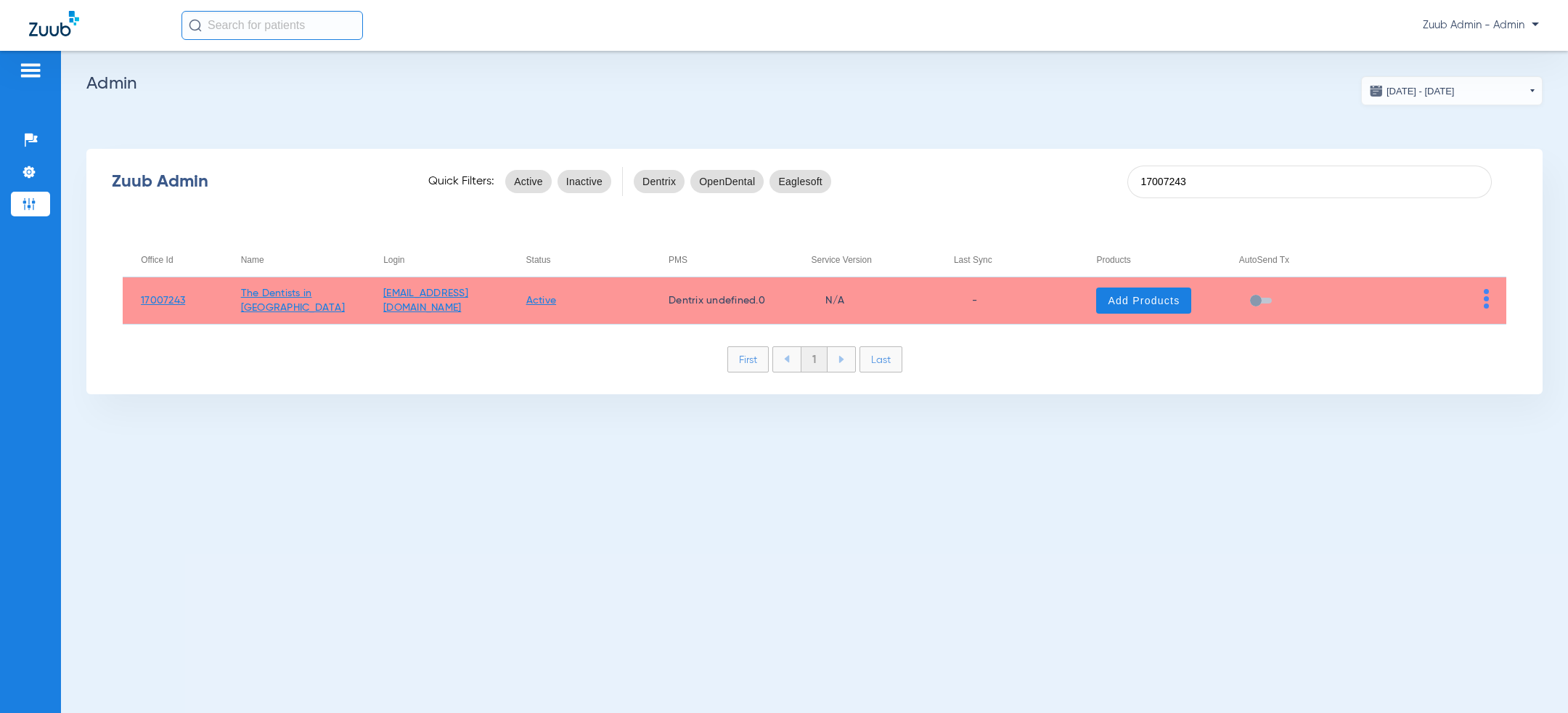
click at [1116, 514] on div "07/14/2025 - 08/15/2025 Aug 2025 Su Mo Tu We Th Fr Sa 27 28 29 30 31 1 2 3 4 5 …" at bounding box center [814, 382] width 1507 height 662
click at [1261, 184] on input "17007243" at bounding box center [1309, 182] width 365 height 33
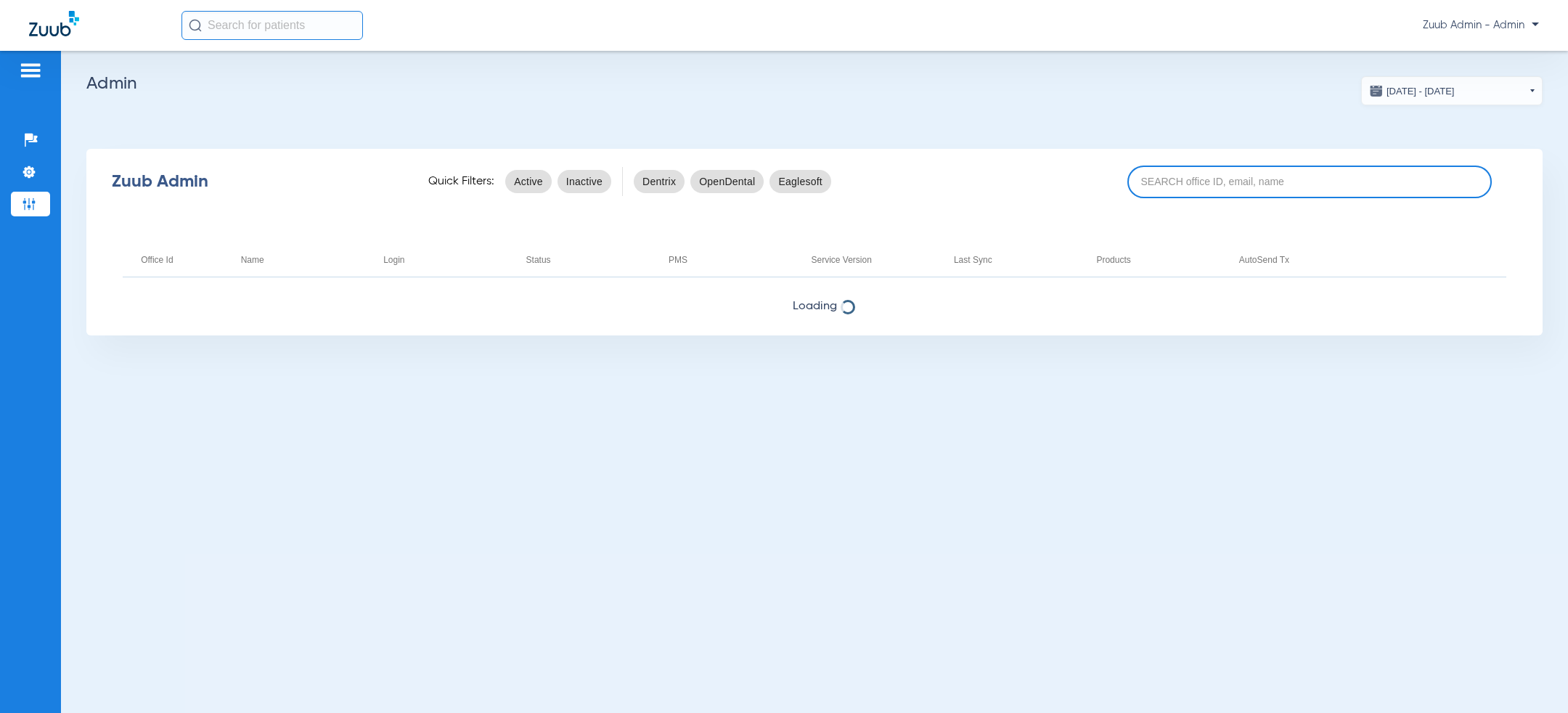
click at [1194, 194] on input at bounding box center [1309, 182] width 365 height 33
paste input "17007243"
type input "17007243"
click at [1214, 116] on app-admin-dashboard "07/14/2025 - 08/15/2025 Aug 2025 Su Mo Tu We Th Fr Sa 27 28 29 30 31 1 2 3 4 5 …" at bounding box center [815, 205] width 1456 height 259
click at [1229, 174] on input "17007243" at bounding box center [1309, 182] width 365 height 33
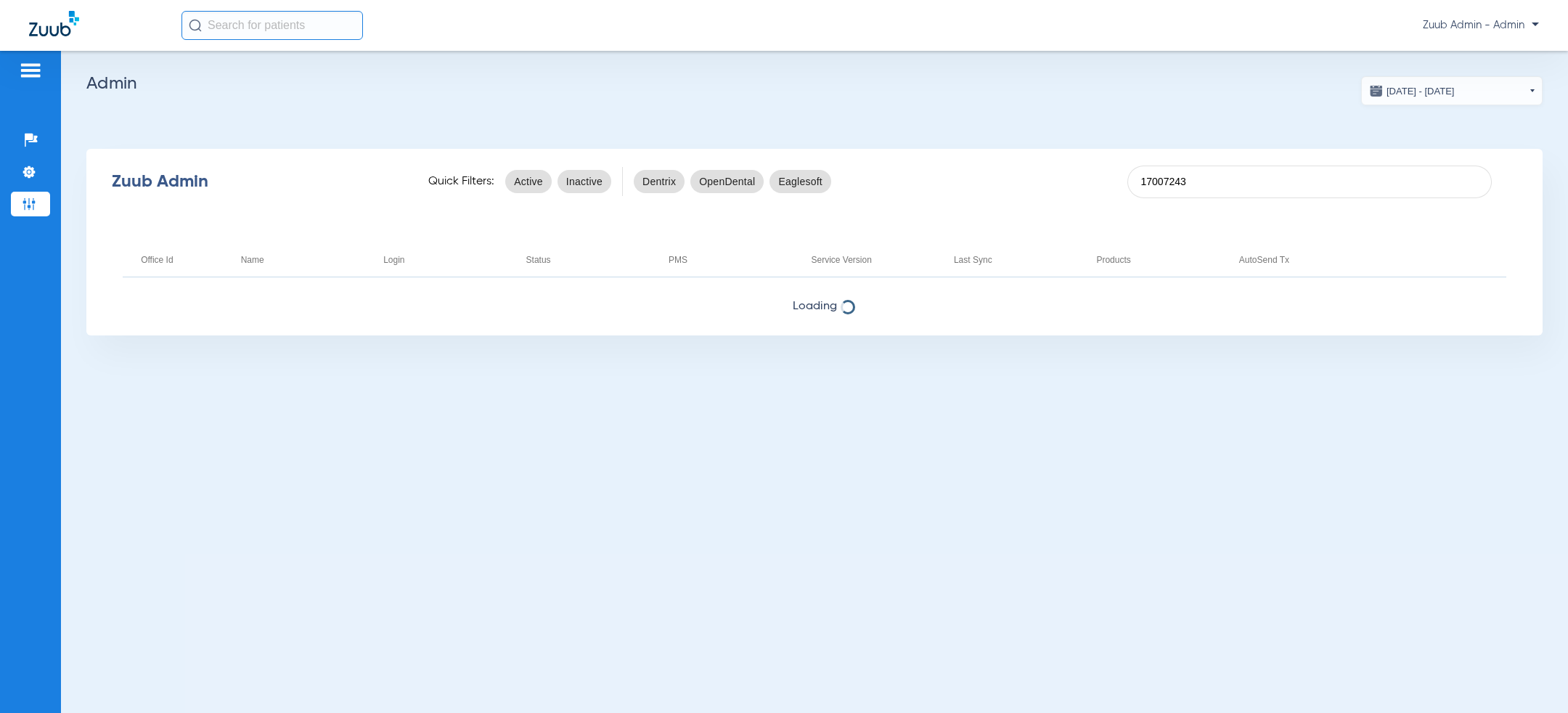
click at [1232, 200] on div "Zuub Admin Quick Filters: Active Inactive Dentrix OpenDental Eaglesoft 17007243" at bounding box center [815, 181] width 1456 height 58
click at [1232, 191] on input "17007243" at bounding box center [1309, 182] width 365 height 33
